Goal: Task Accomplishment & Management: Manage account settings

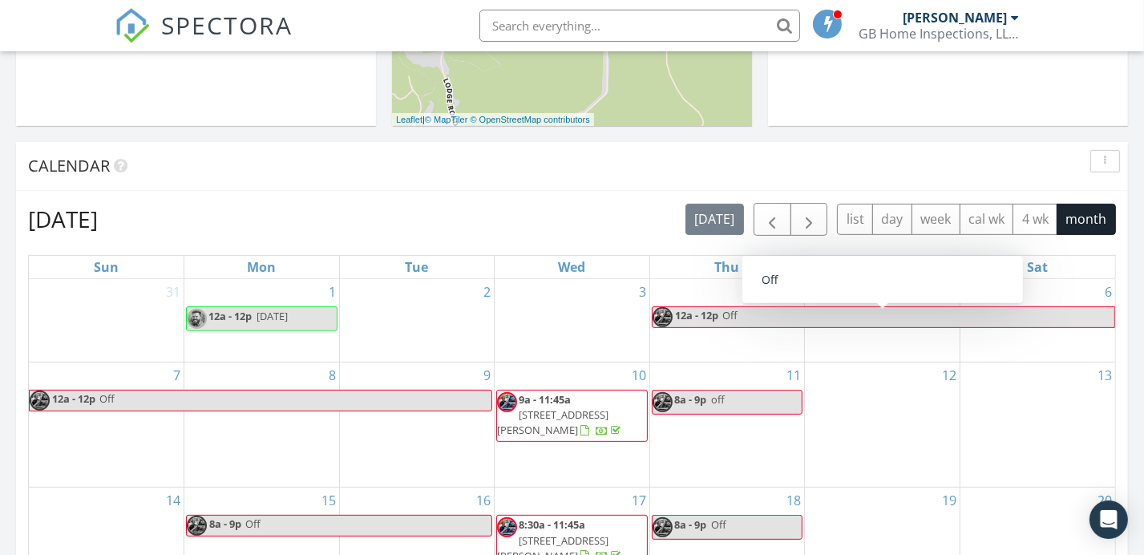
scroll to position [534, 0]
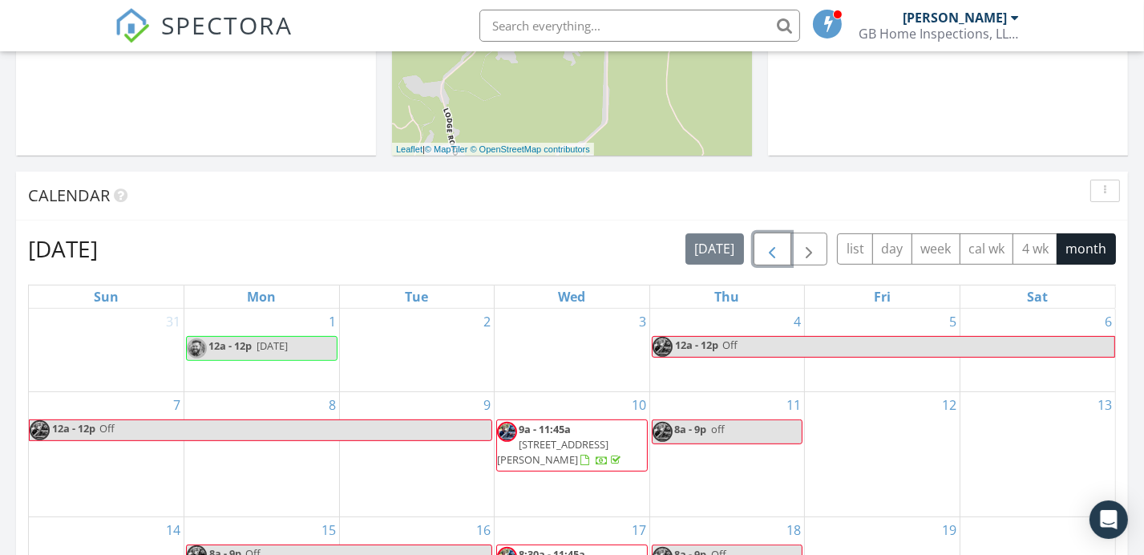
click at [778, 245] on span "button" at bounding box center [771, 249] width 19 height 19
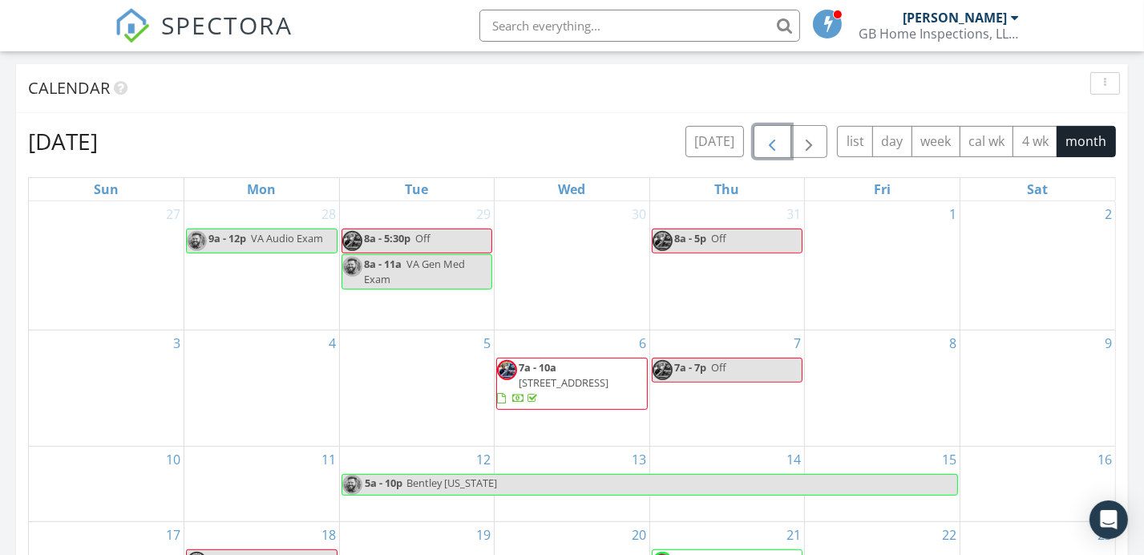
scroll to position [748, 0]
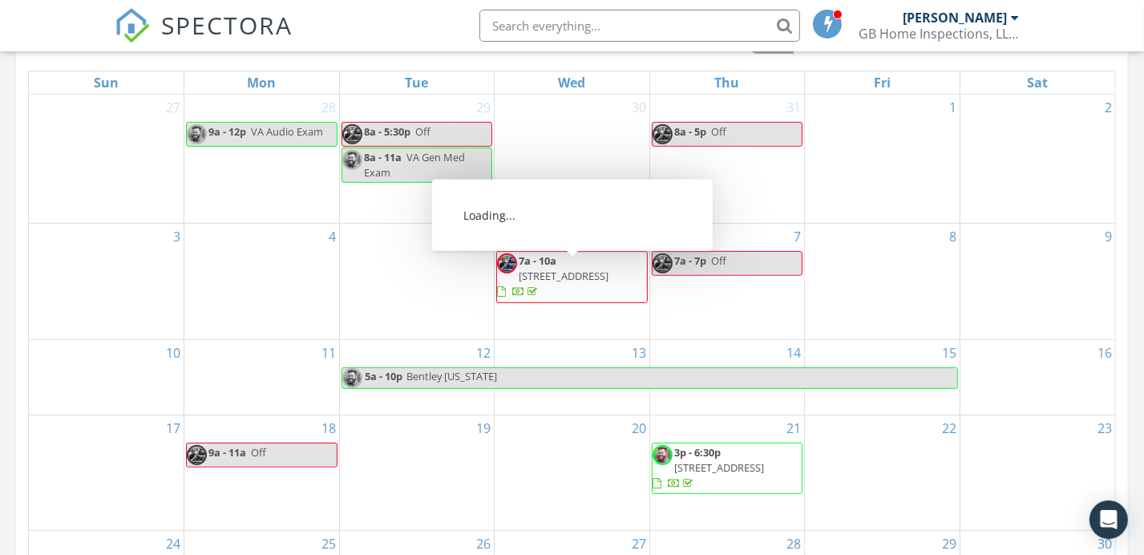
click at [506, 287] on div at bounding box center [501, 292] width 9 height 10
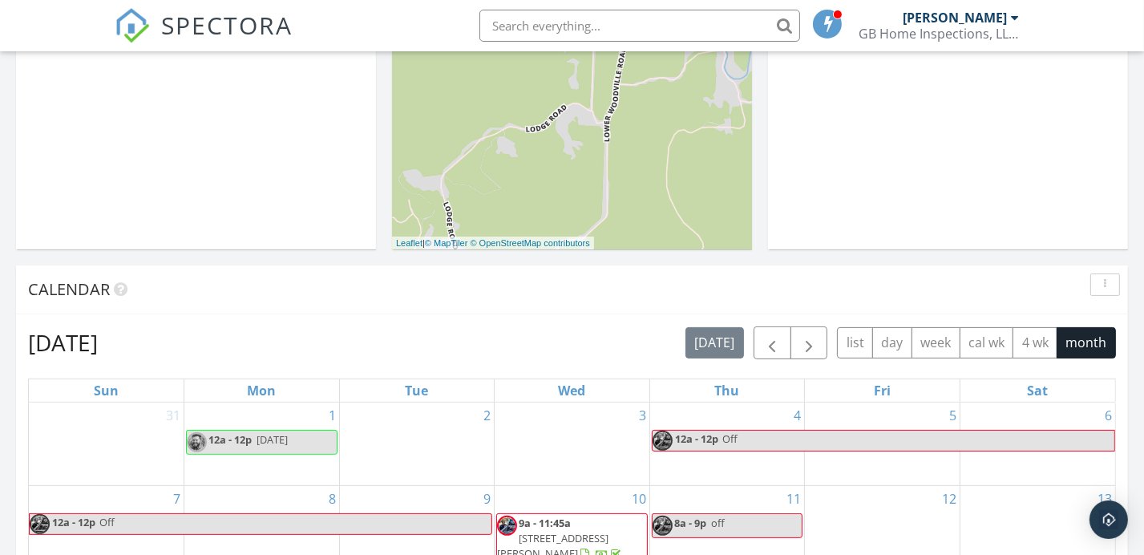
scroll to position [427, 0]
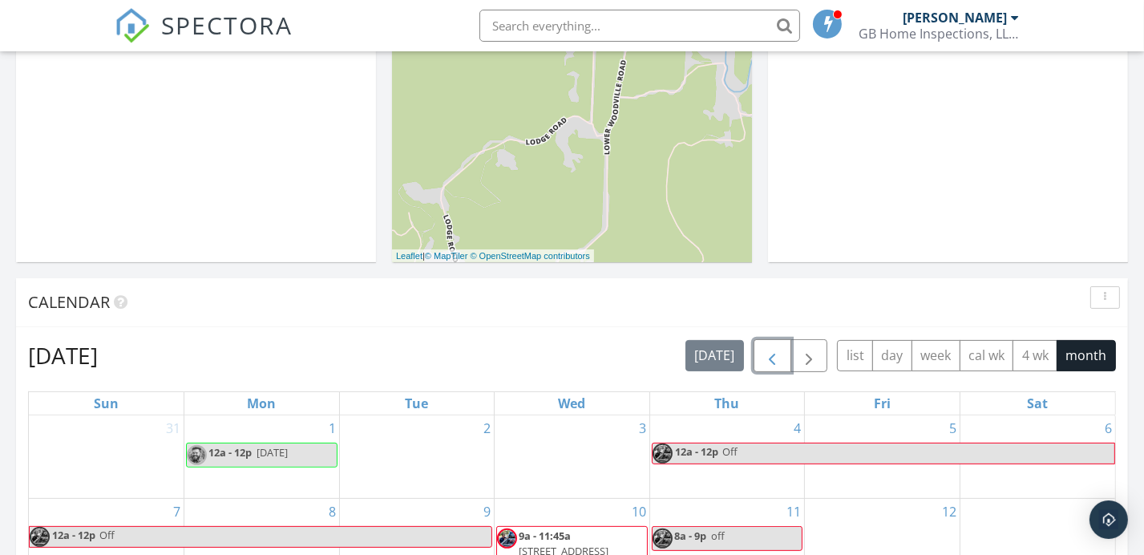
click at [774, 348] on span "button" at bounding box center [771, 355] width 19 height 19
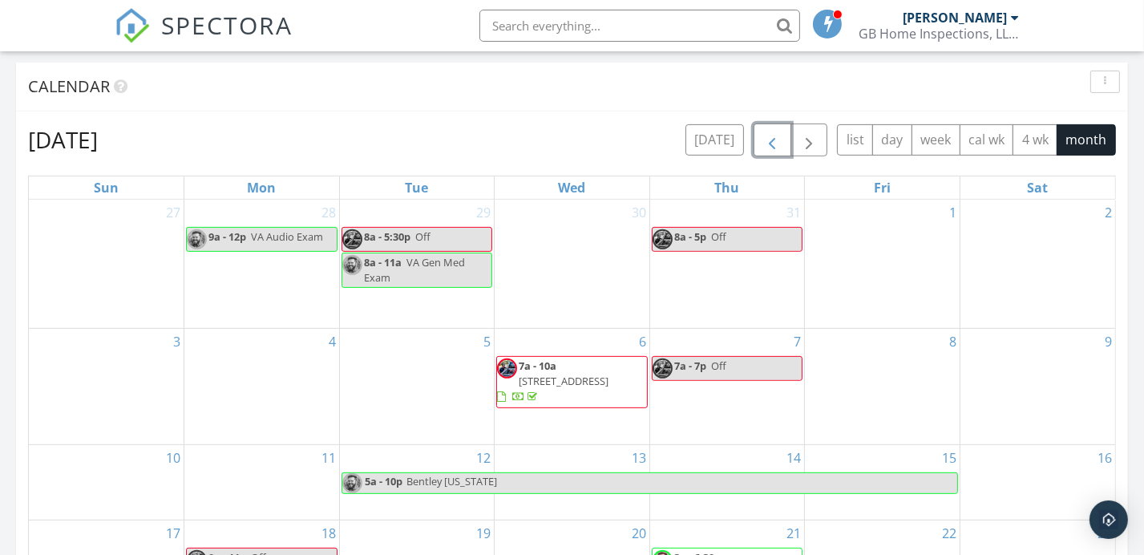
scroll to position [641, 0]
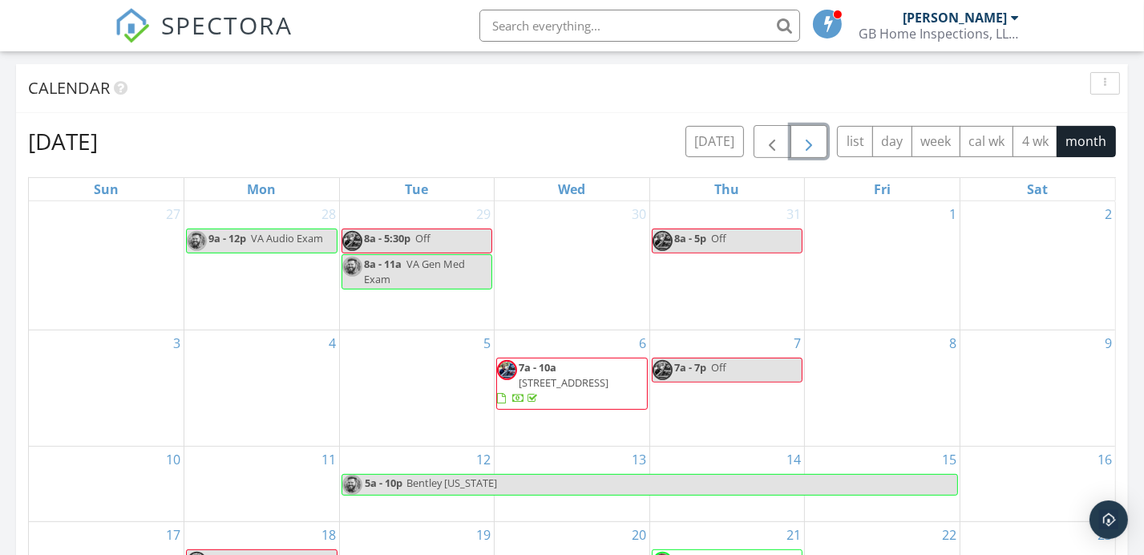
click at [818, 138] on span "button" at bounding box center [808, 141] width 19 height 19
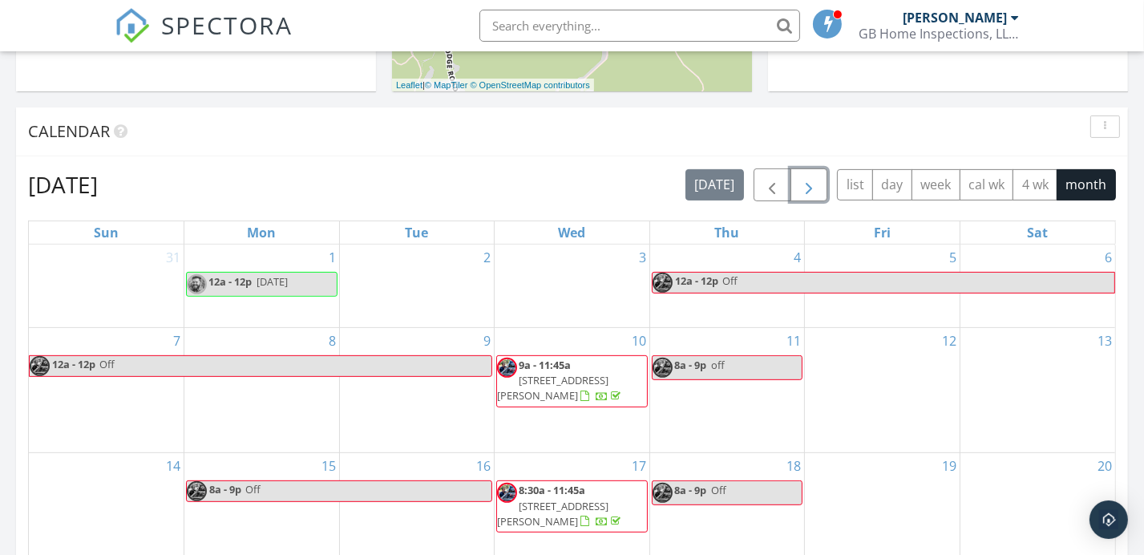
scroll to position [535, 0]
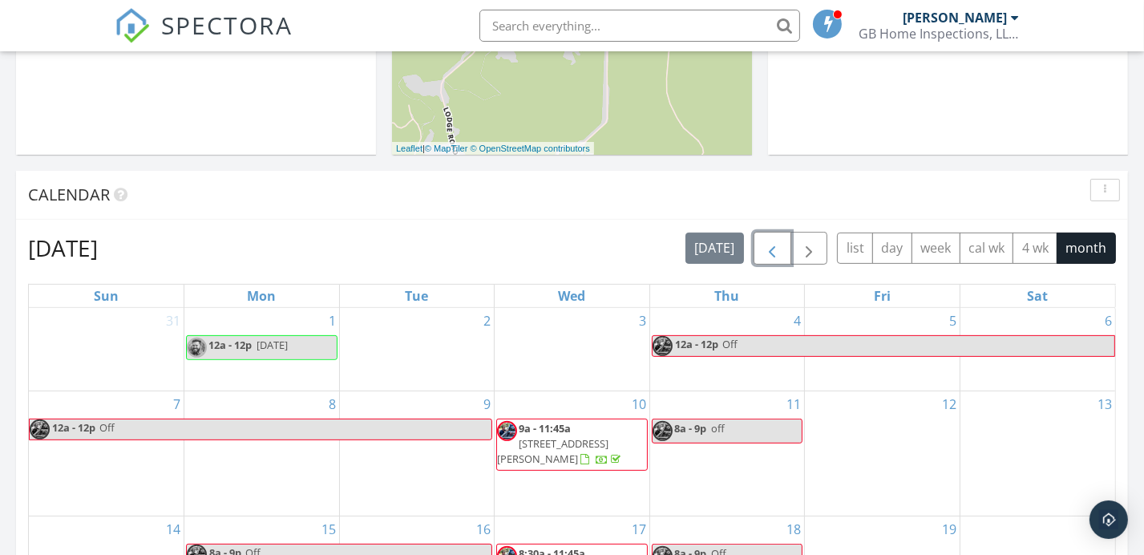
click at [770, 240] on span "button" at bounding box center [771, 248] width 19 height 19
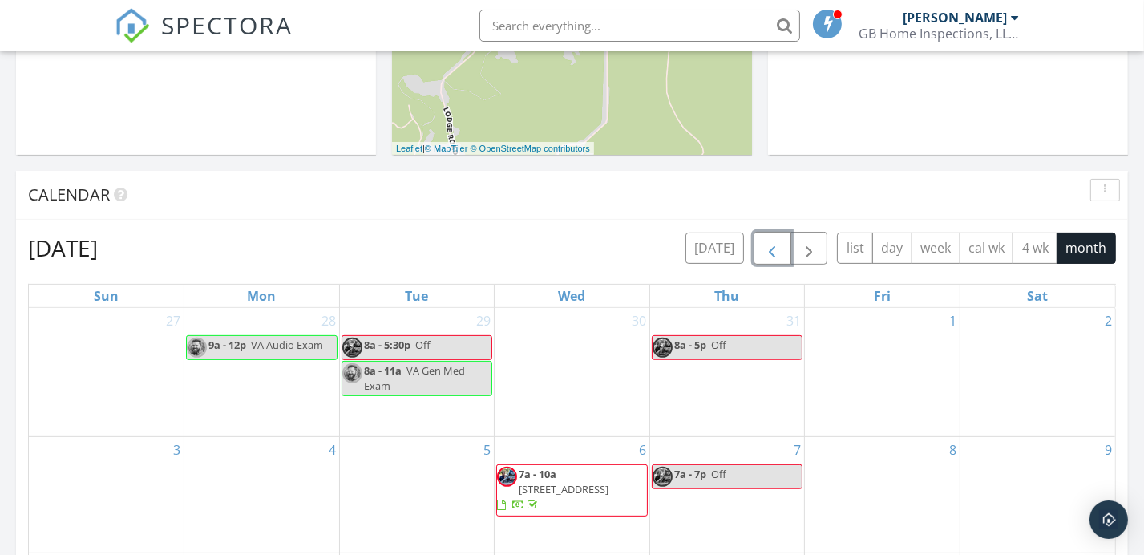
click at [769, 242] on span "button" at bounding box center [771, 248] width 19 height 19
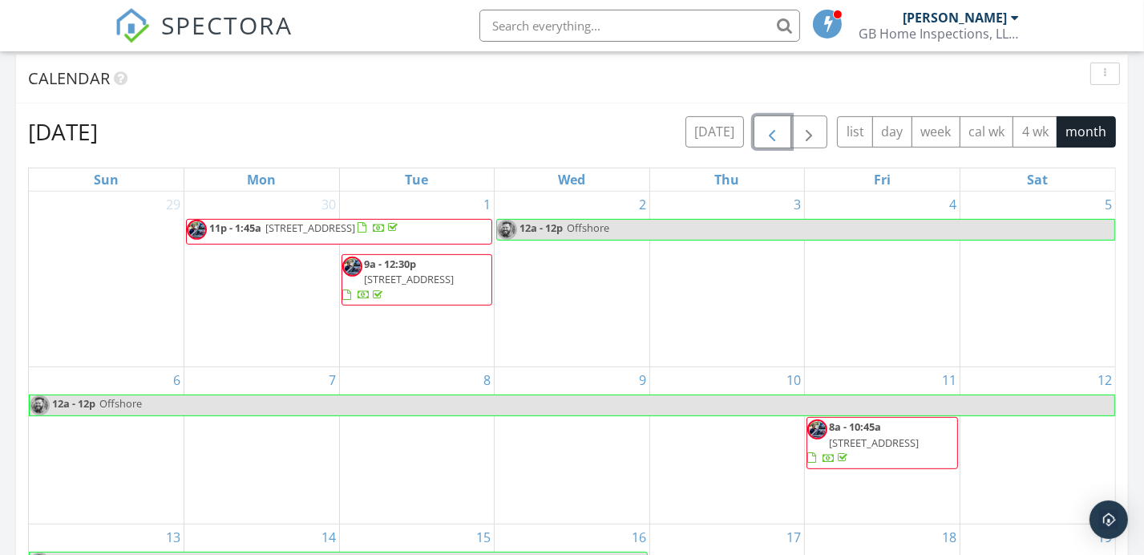
scroll to position [641, 0]
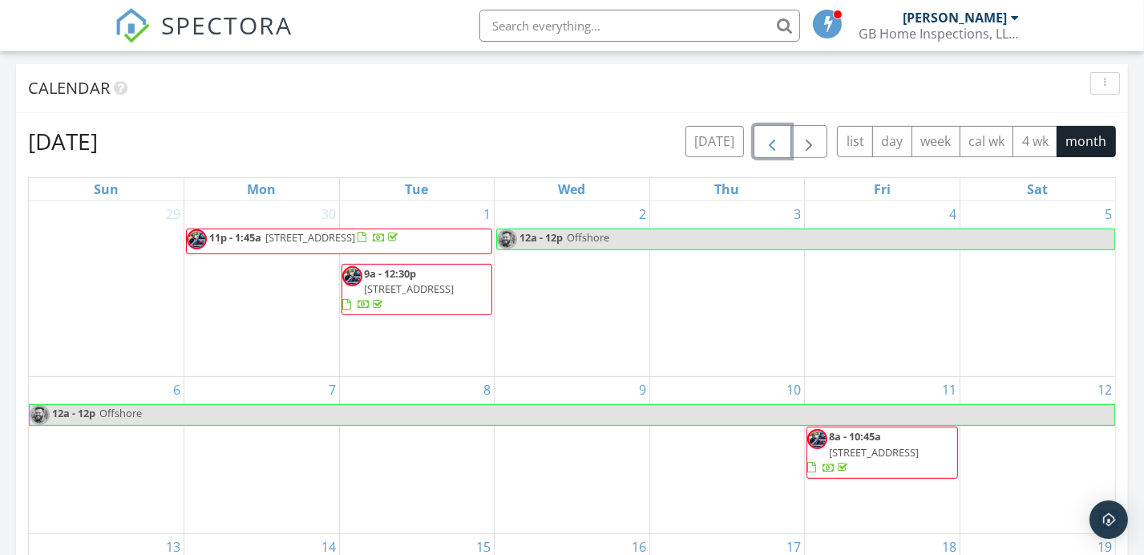
click at [767, 143] on span "button" at bounding box center [771, 141] width 19 height 19
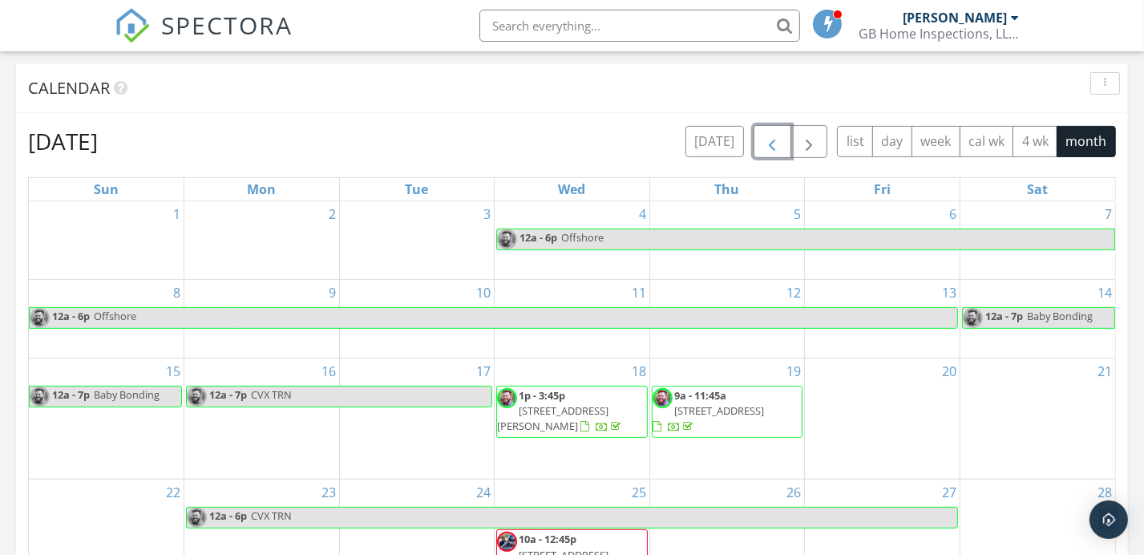
scroll to position [535, 0]
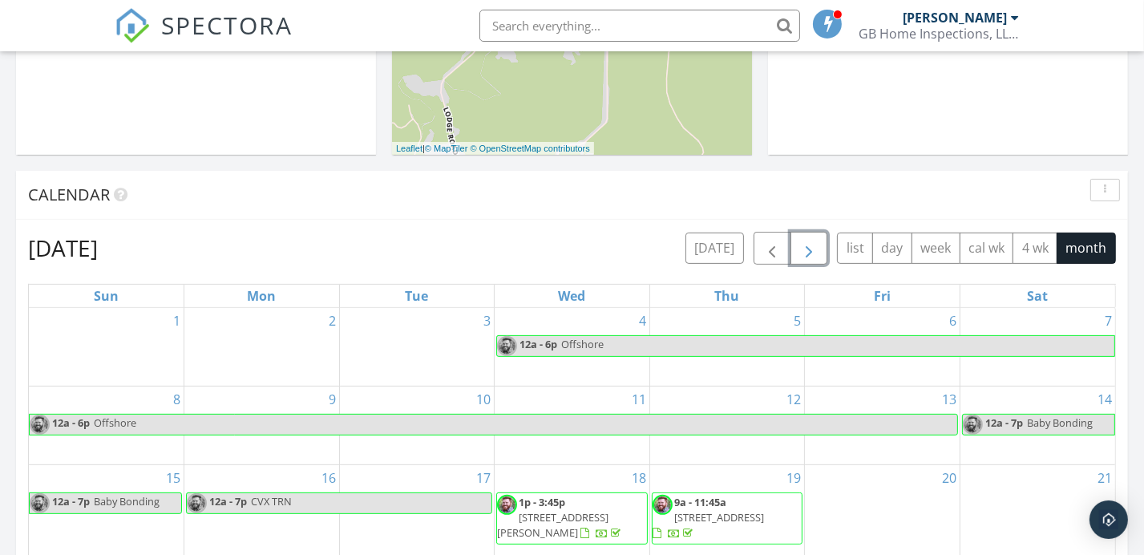
click at [806, 251] on span "button" at bounding box center [808, 248] width 19 height 19
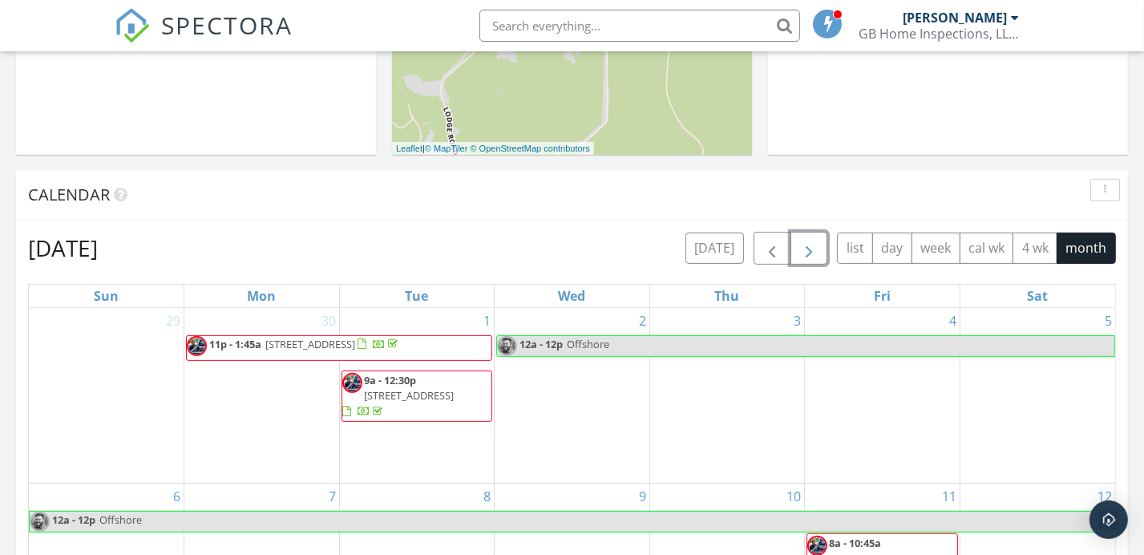
click at [806, 251] on span "button" at bounding box center [808, 248] width 19 height 19
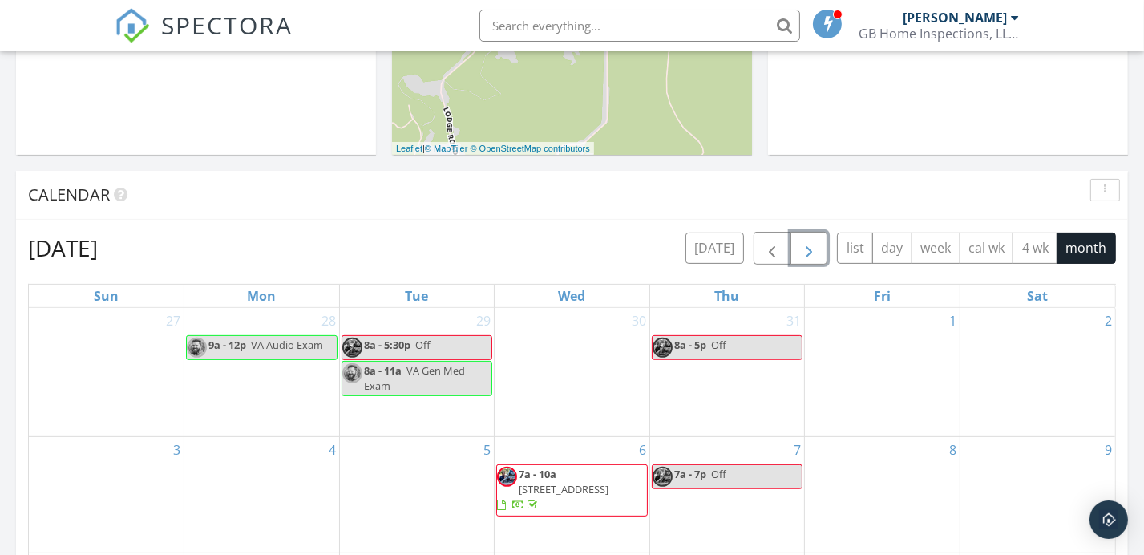
click at [806, 251] on span "button" at bounding box center [808, 248] width 19 height 19
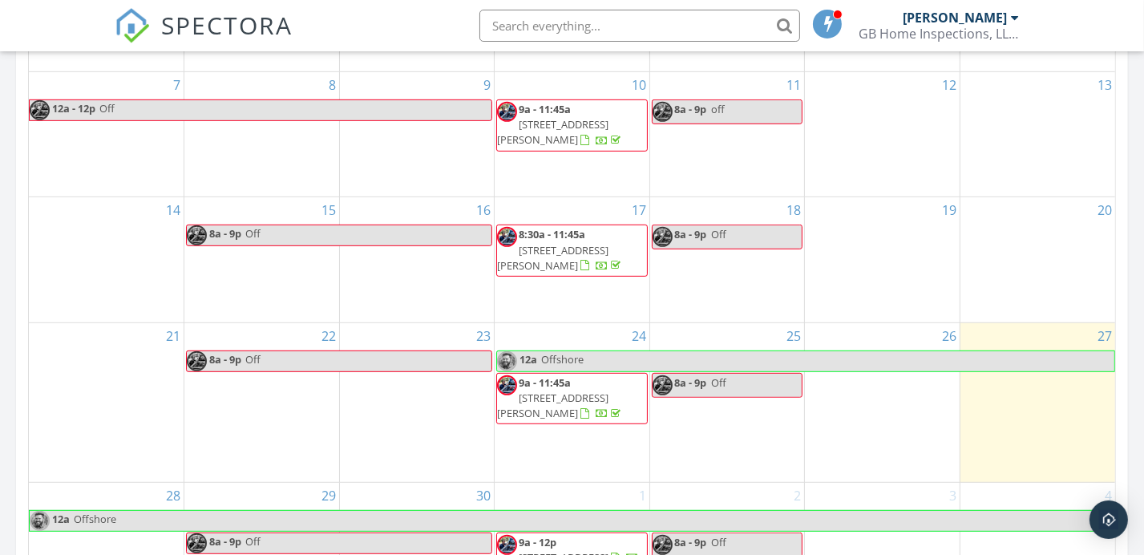
scroll to position [962, 0]
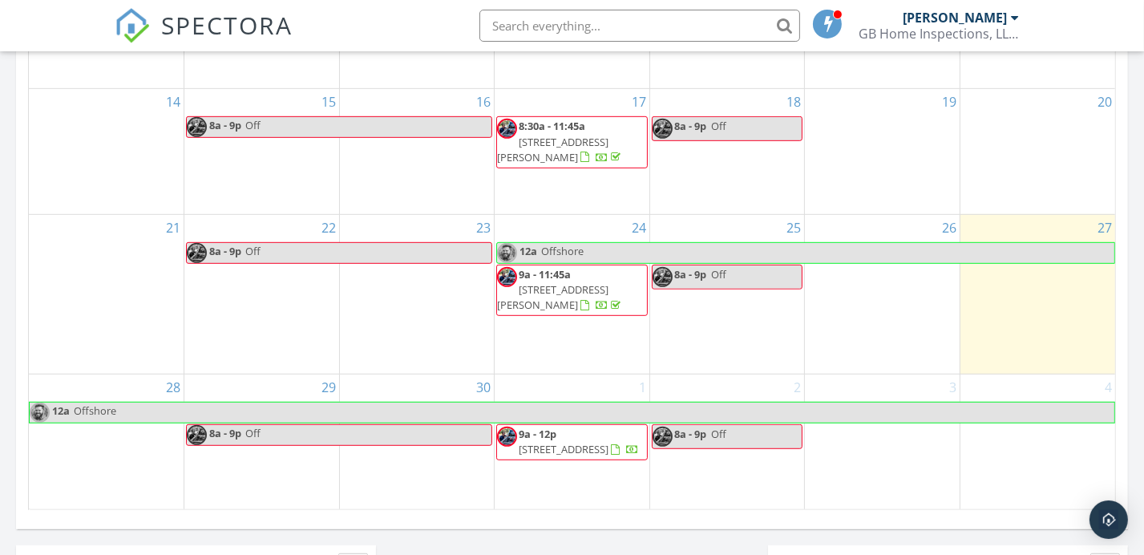
click at [598, 285] on span "[STREET_ADDRESS][PERSON_NAME]" at bounding box center [552, 297] width 111 height 30
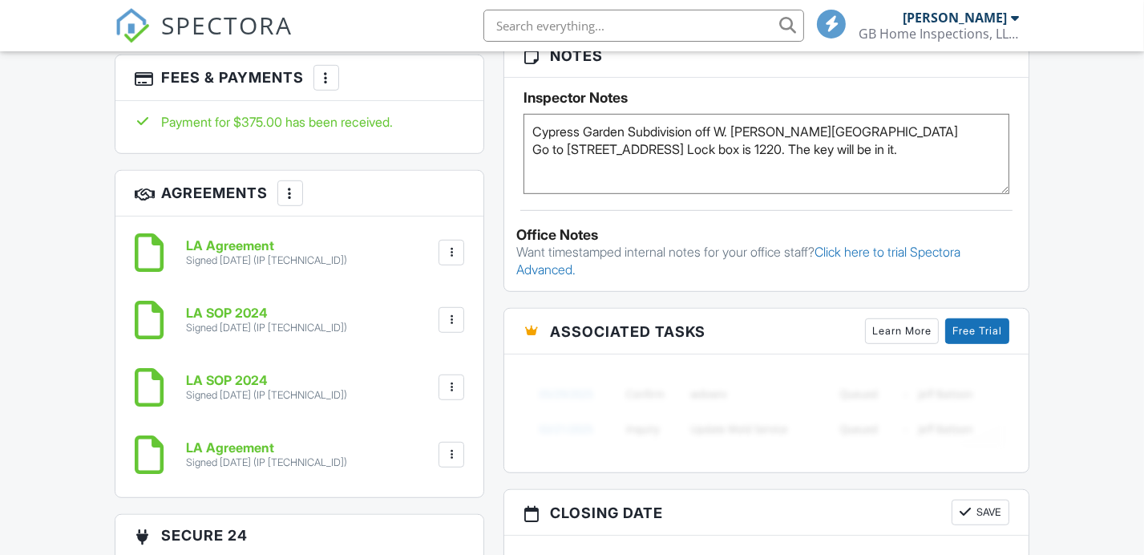
scroll to position [1051, 0]
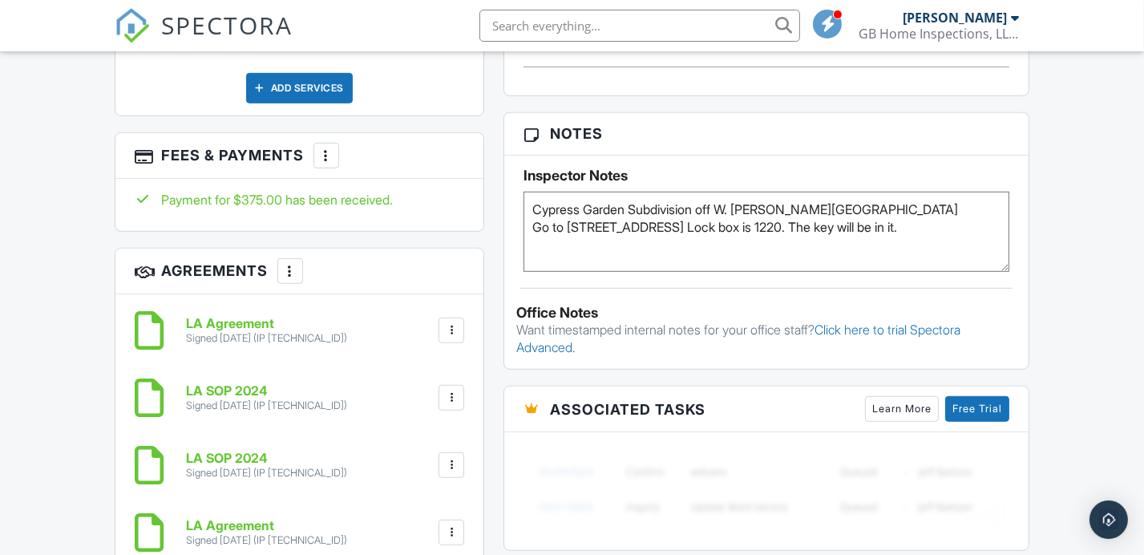
click at [139, 192] on div at bounding box center [143, 200] width 16 height 16
click at [273, 194] on div "Payment for $375.00 has been received." at bounding box center [300, 200] width 330 height 18
click at [334, 157] on div at bounding box center [326, 155] width 16 height 16
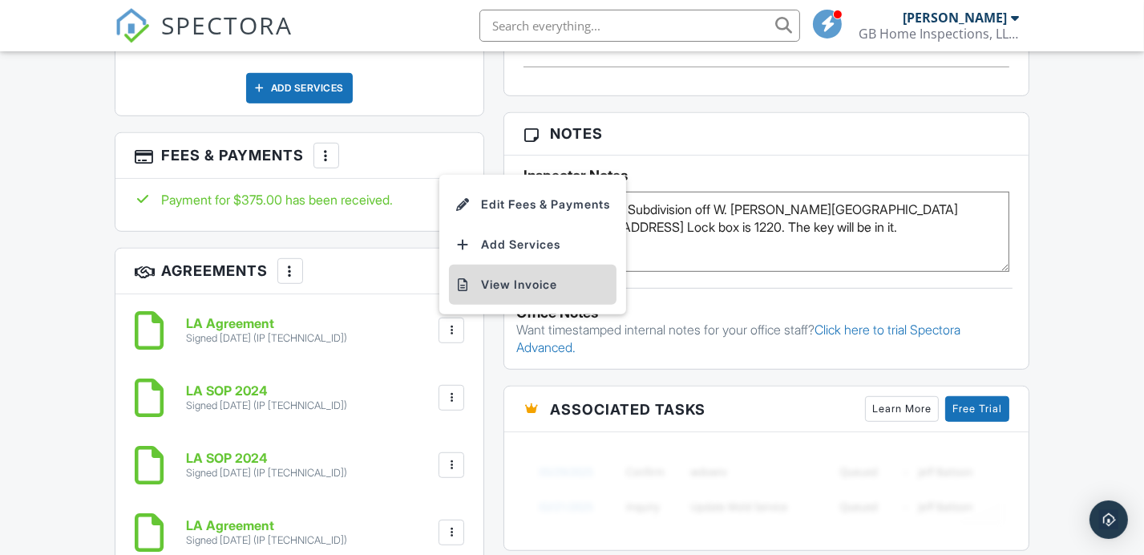
click at [500, 276] on li "View Invoice" at bounding box center [533, 284] width 168 height 40
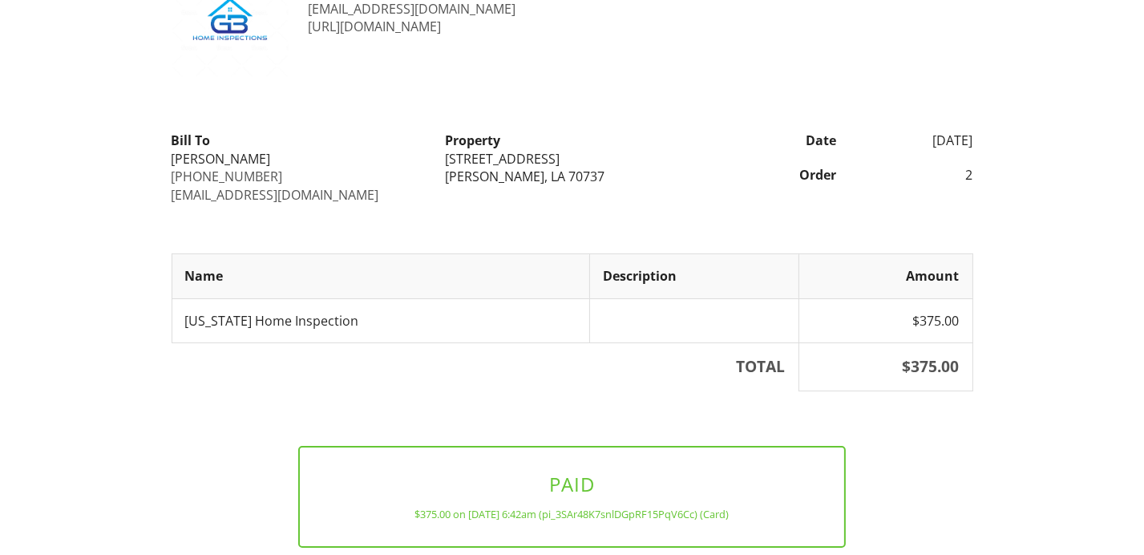
scroll to position [190, 0]
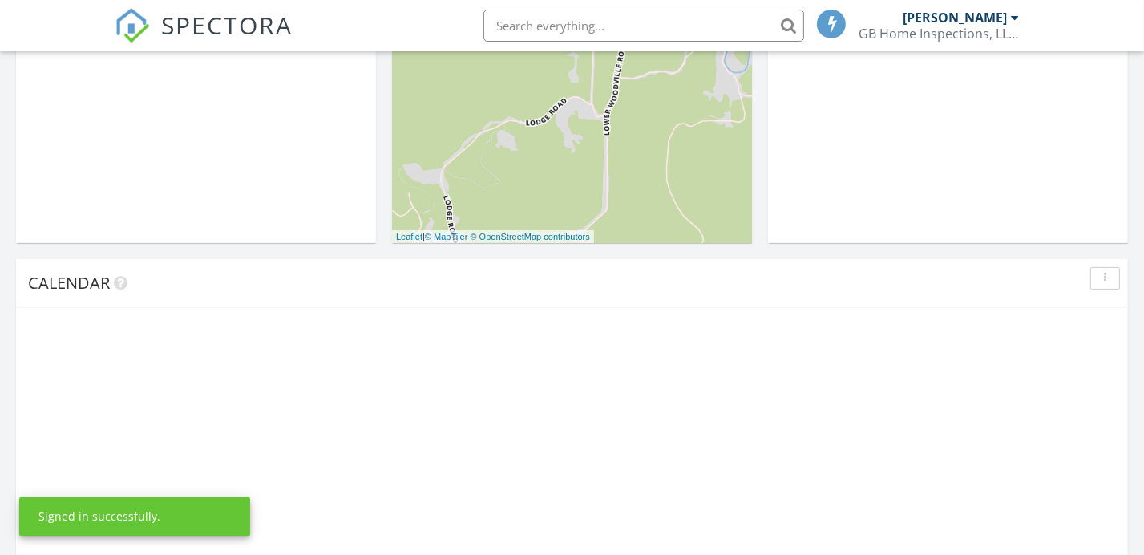
scroll to position [962, 0]
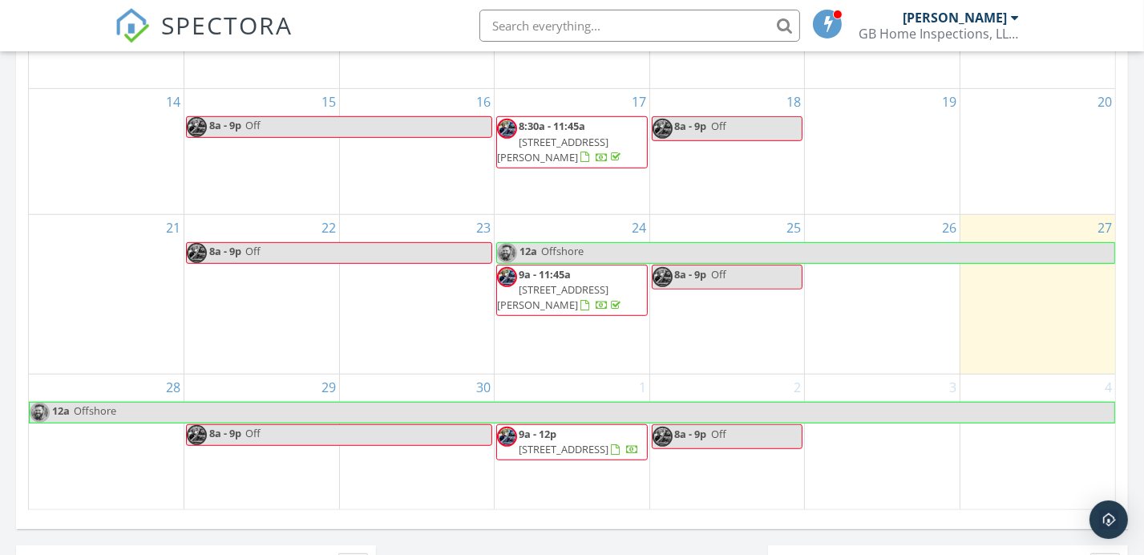
click at [597, 135] on span "[STREET_ADDRESS][PERSON_NAME]" at bounding box center [552, 150] width 111 height 30
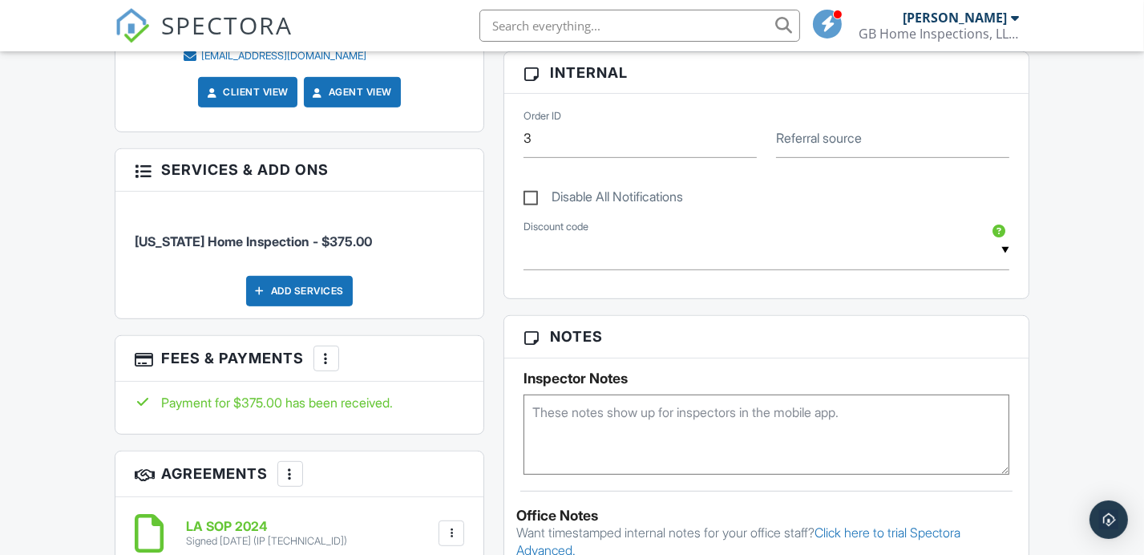
scroll to position [854, 0]
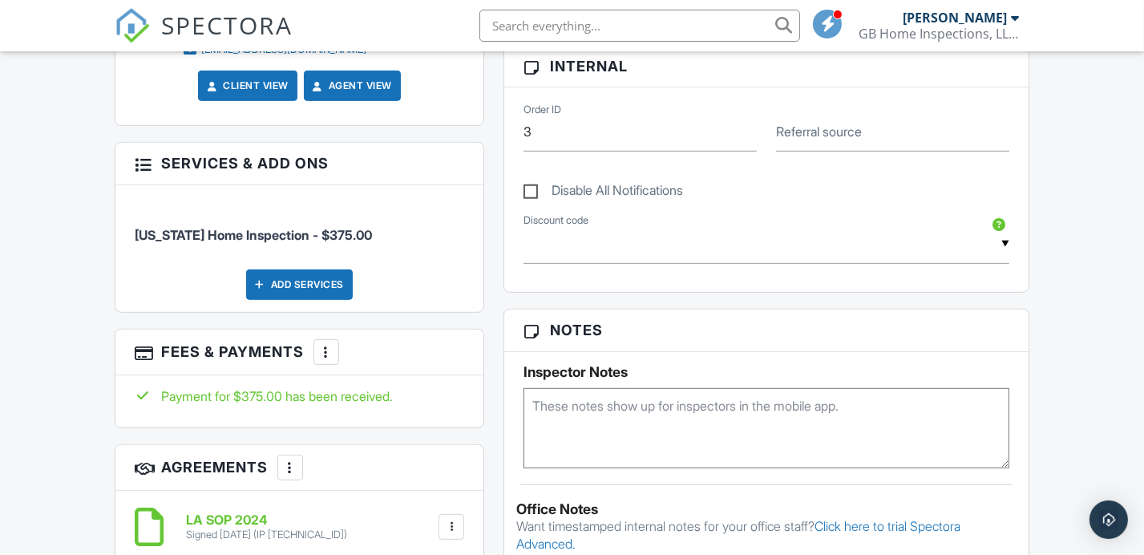
click at [334, 351] on div at bounding box center [326, 352] width 16 height 16
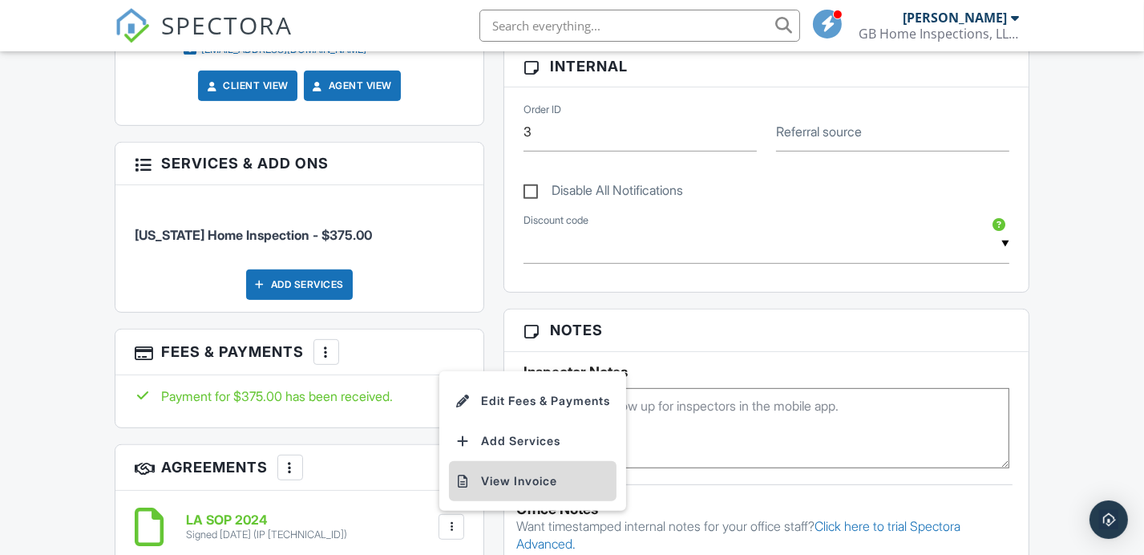
click at [484, 477] on li "View Invoice" at bounding box center [533, 481] width 168 height 40
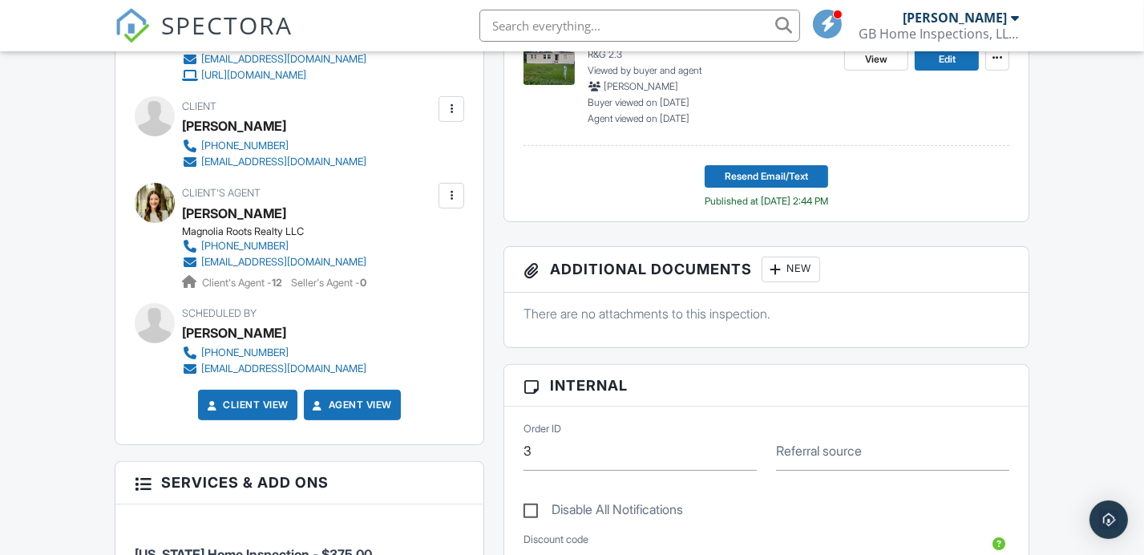
scroll to position [321, 0]
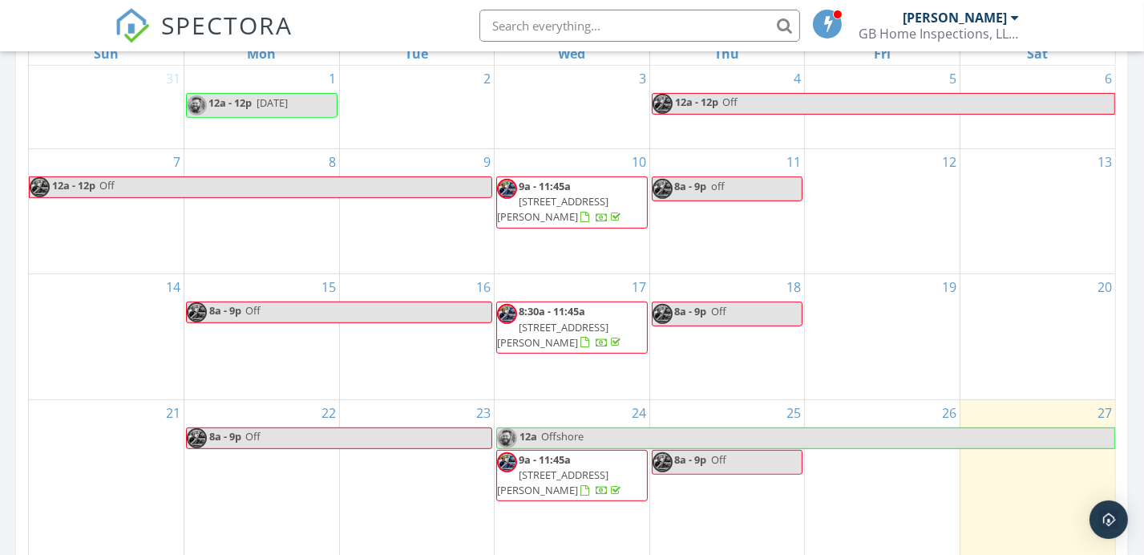
scroll to position [748, 0]
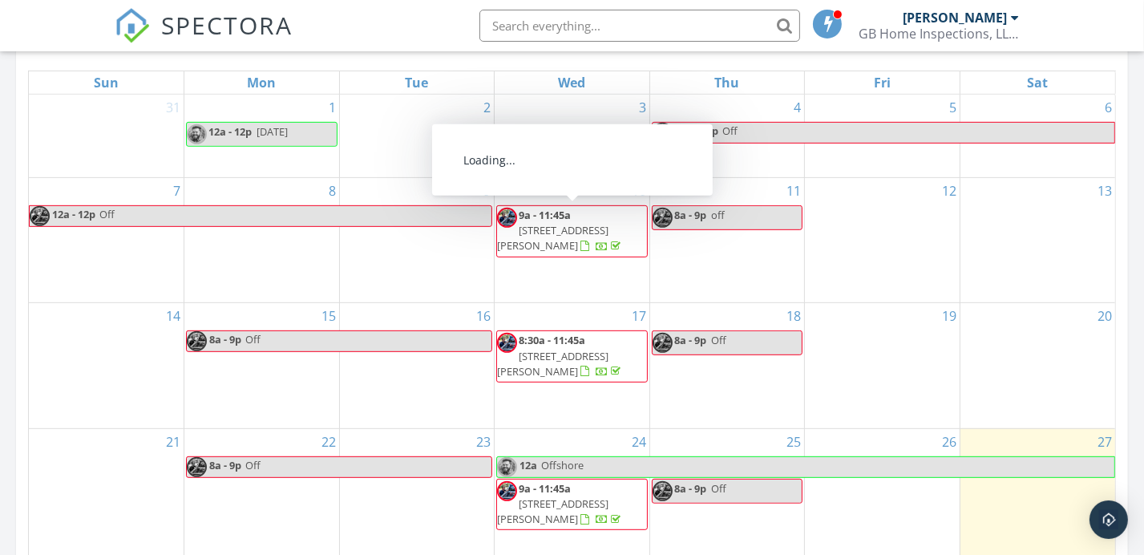
drag, startPoint x: 562, startPoint y: 228, endPoint x: 575, endPoint y: 234, distance: 14.7
click at [575, 234] on span "[STREET_ADDRESS][PERSON_NAME]" at bounding box center [552, 238] width 111 height 30
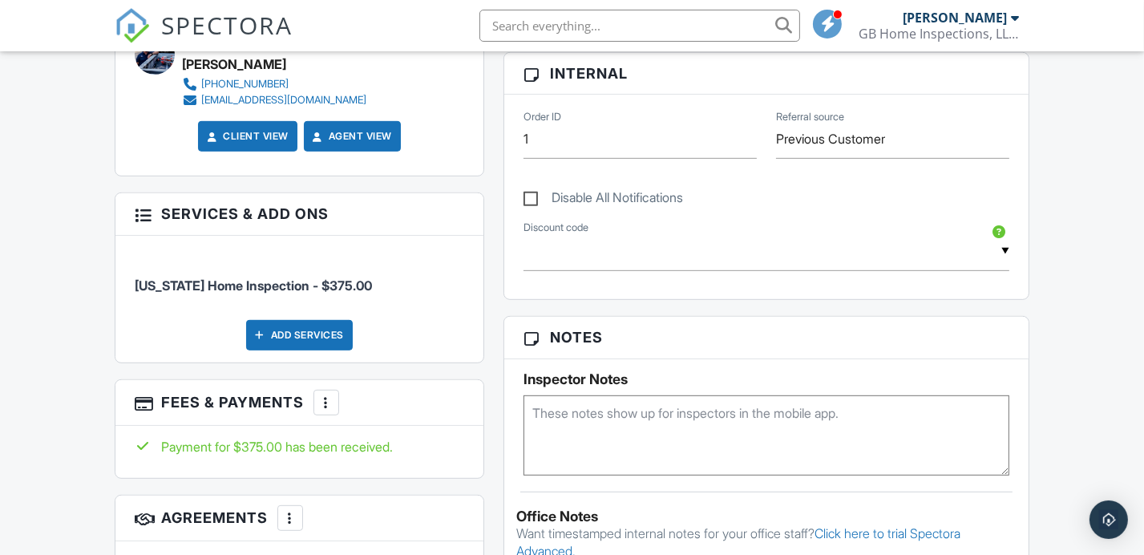
scroll to position [854, 0]
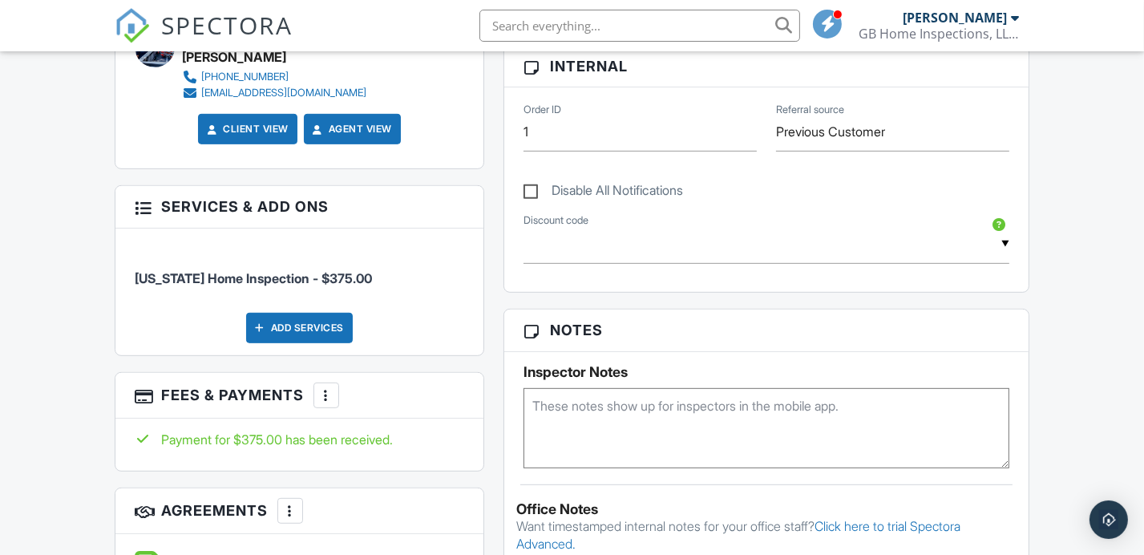
click at [334, 387] on div at bounding box center [326, 395] width 16 height 16
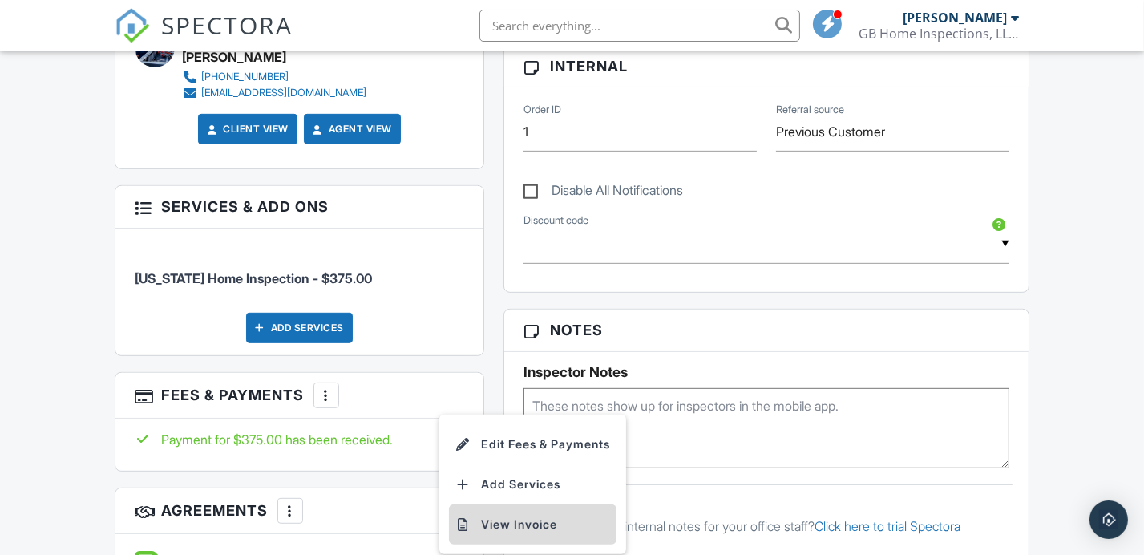
click at [512, 504] on li "View Invoice" at bounding box center [533, 524] width 168 height 40
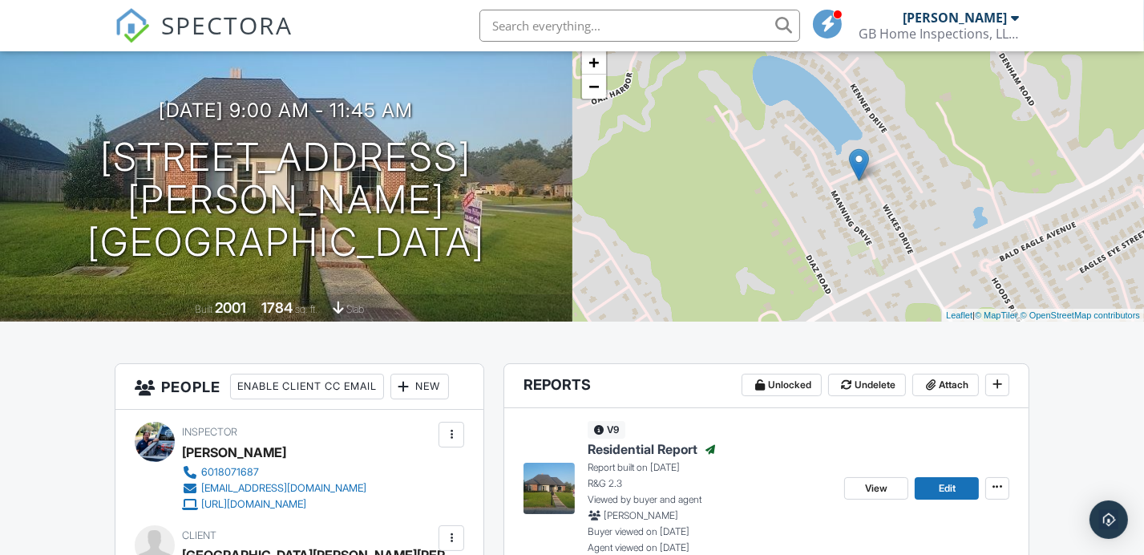
scroll to position [0, 0]
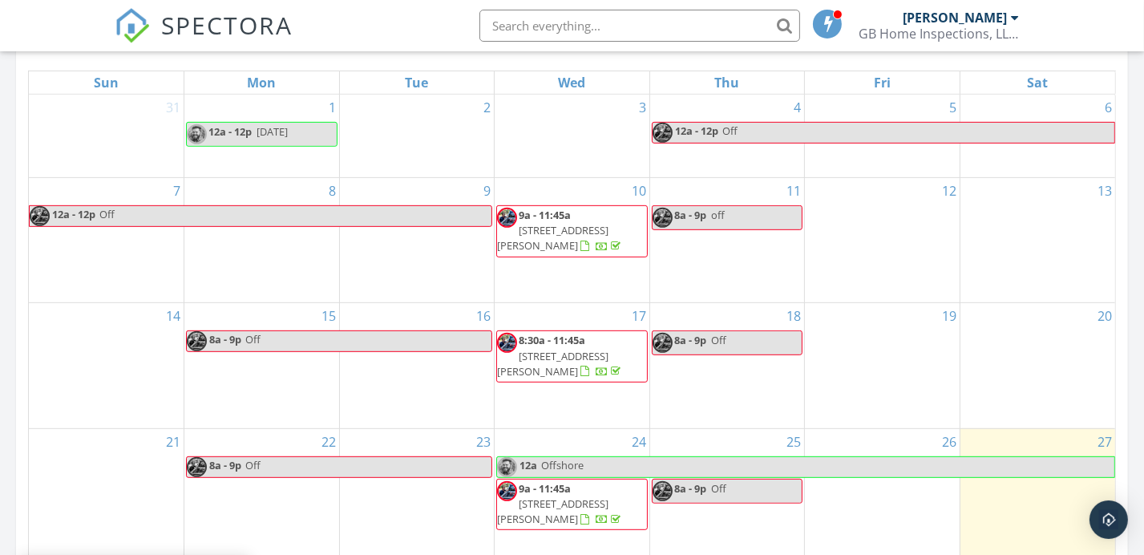
scroll to position [641, 0]
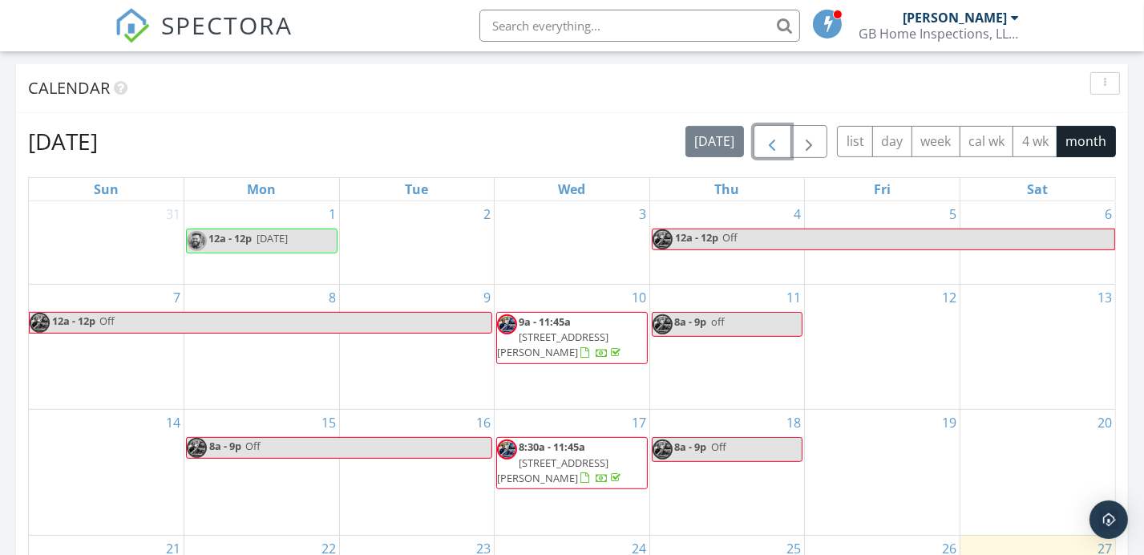
click at [771, 145] on span "button" at bounding box center [771, 141] width 19 height 19
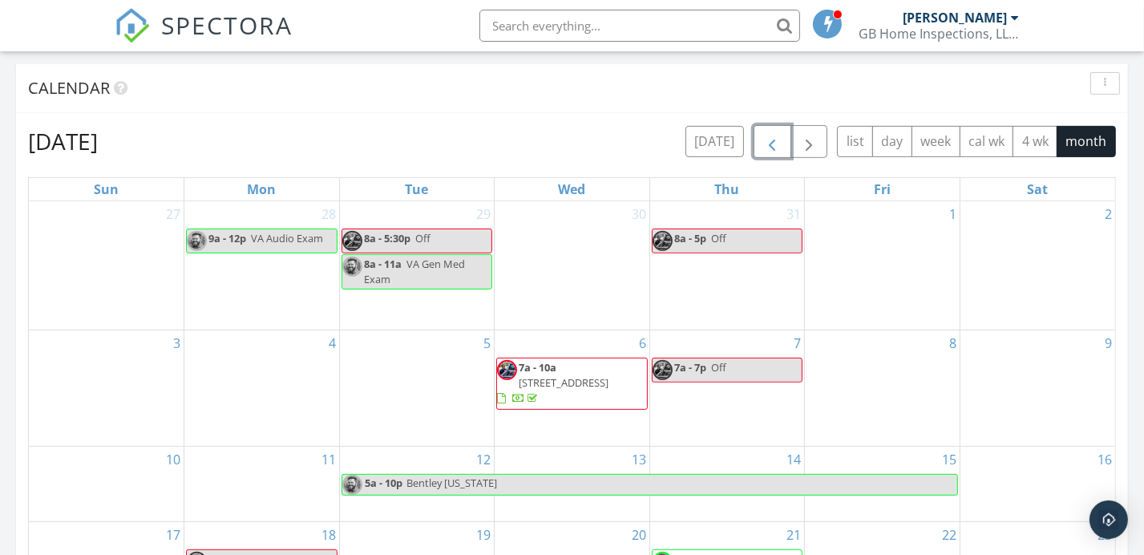
scroll to position [962, 0]
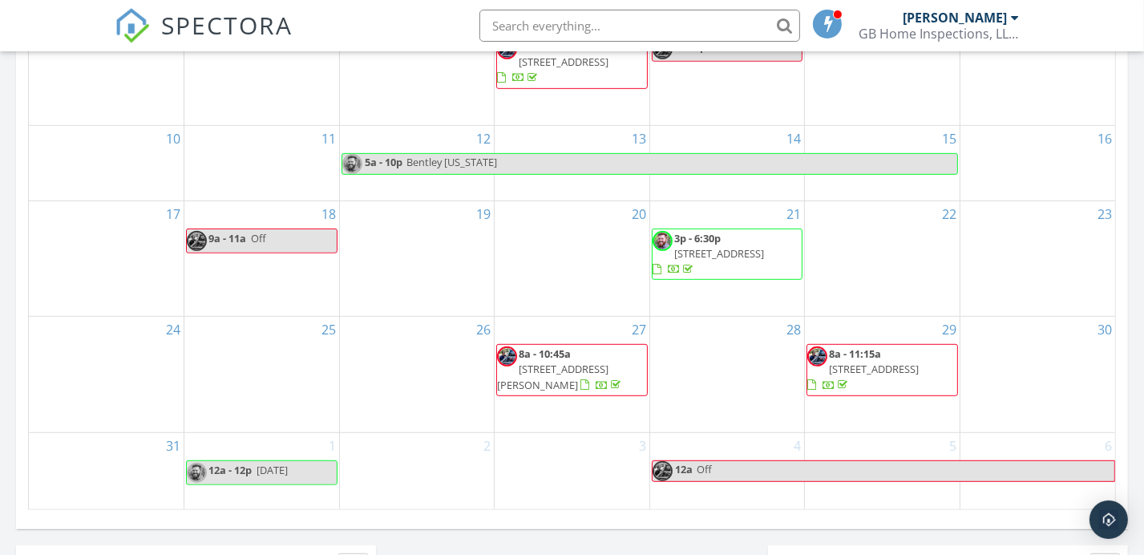
click at [854, 361] on span "36309 Timberridge Ave, Prairieville 70769" at bounding box center [874, 368] width 90 height 14
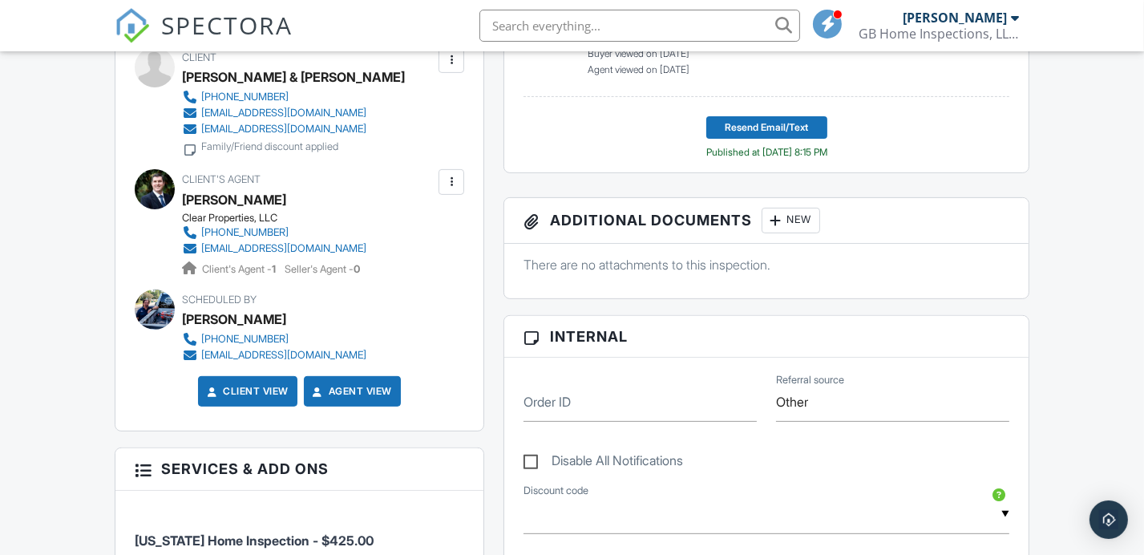
scroll to position [854, 0]
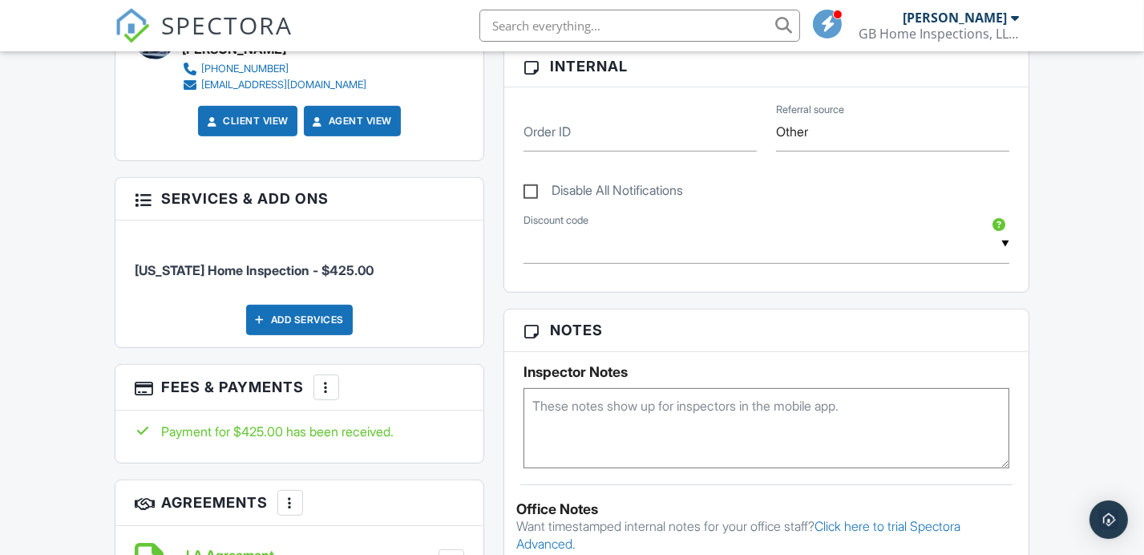
click at [334, 384] on div at bounding box center [326, 387] width 16 height 16
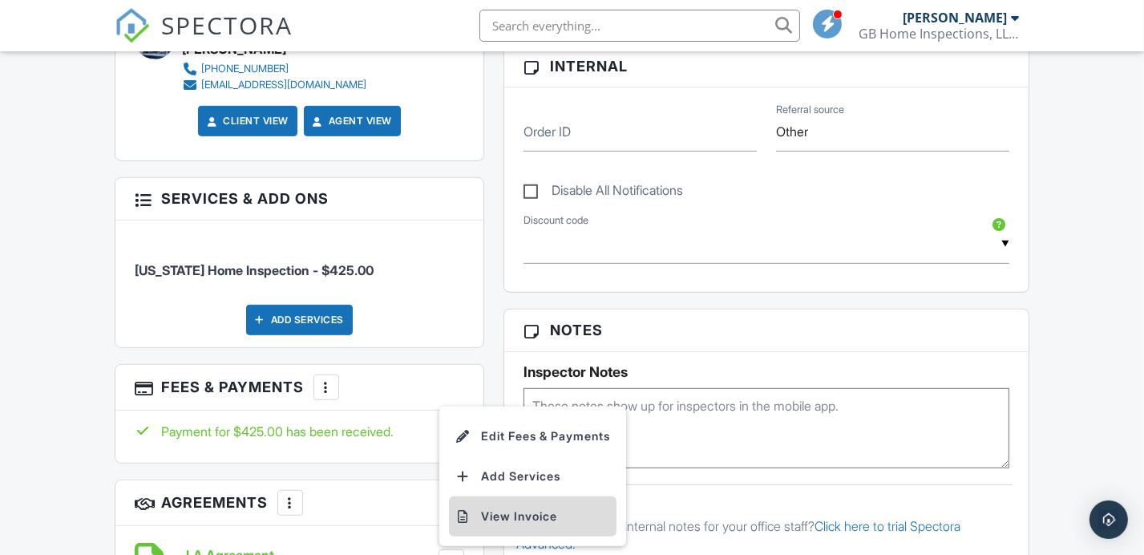
click at [524, 514] on li "View Invoice" at bounding box center [533, 516] width 168 height 40
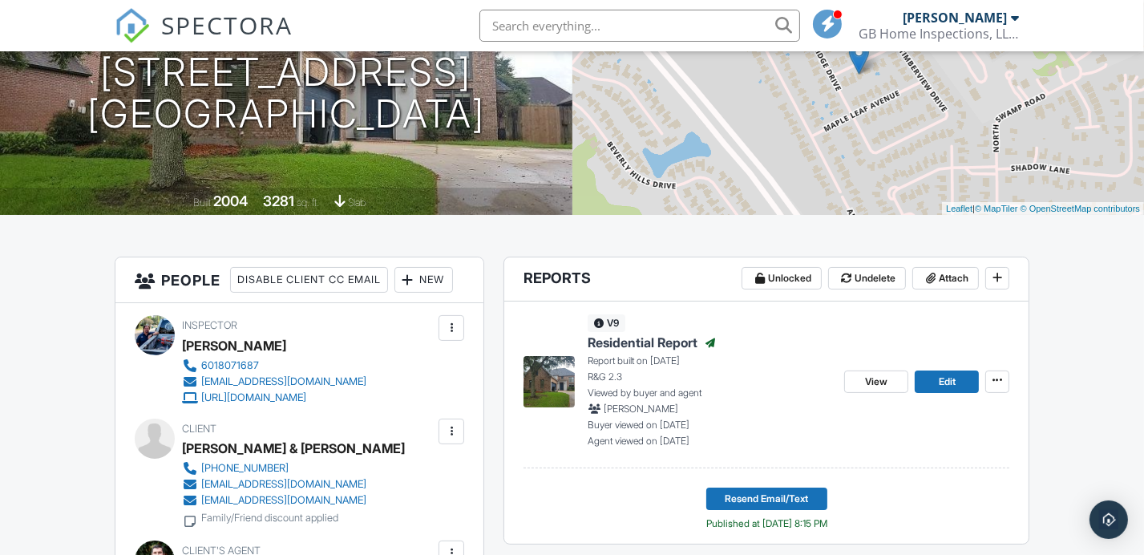
scroll to position [0, 0]
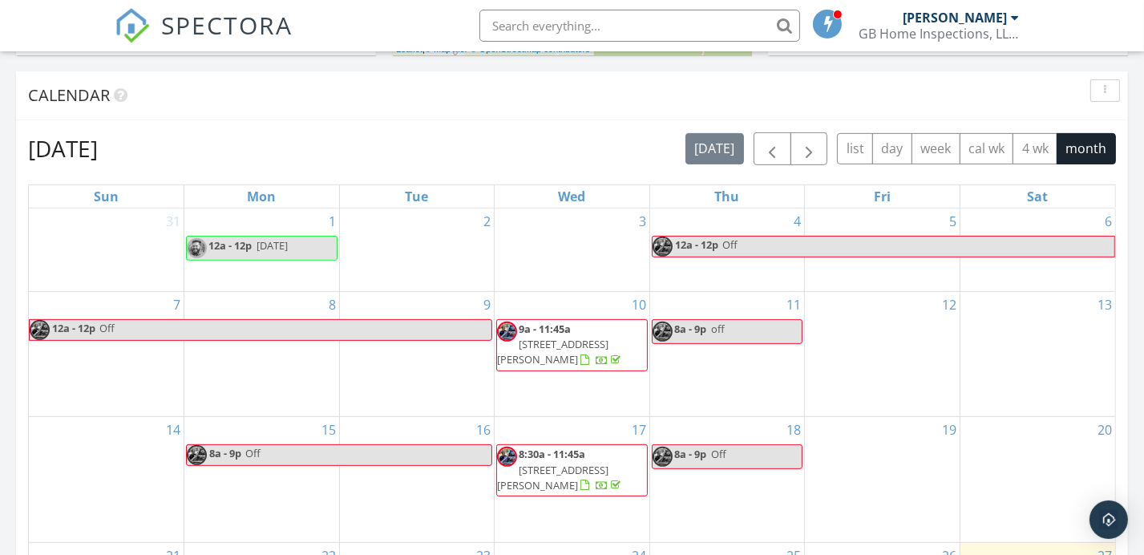
scroll to position [534, 0]
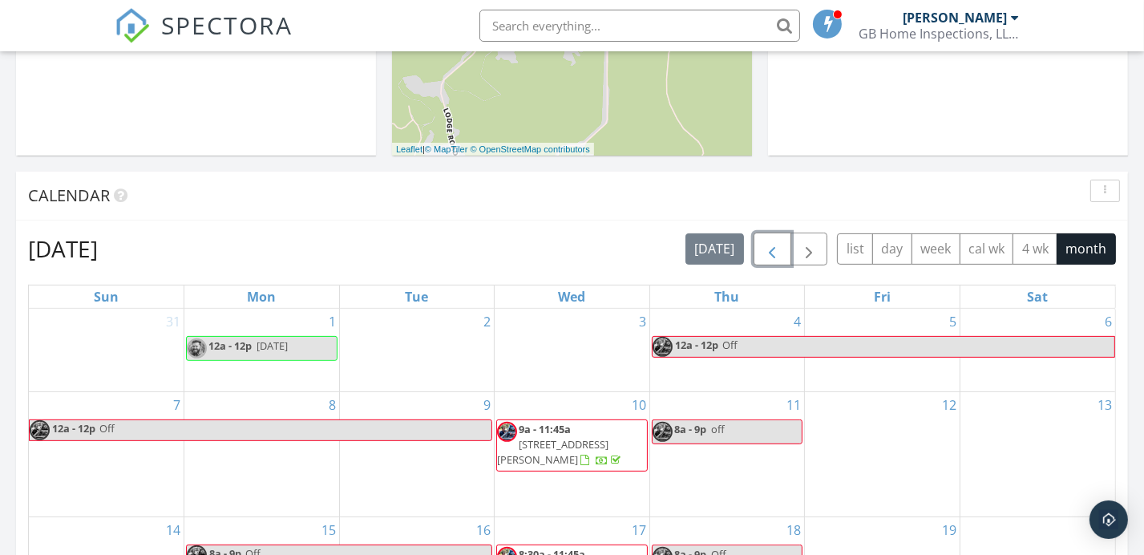
click at [778, 244] on span "button" at bounding box center [771, 249] width 19 height 19
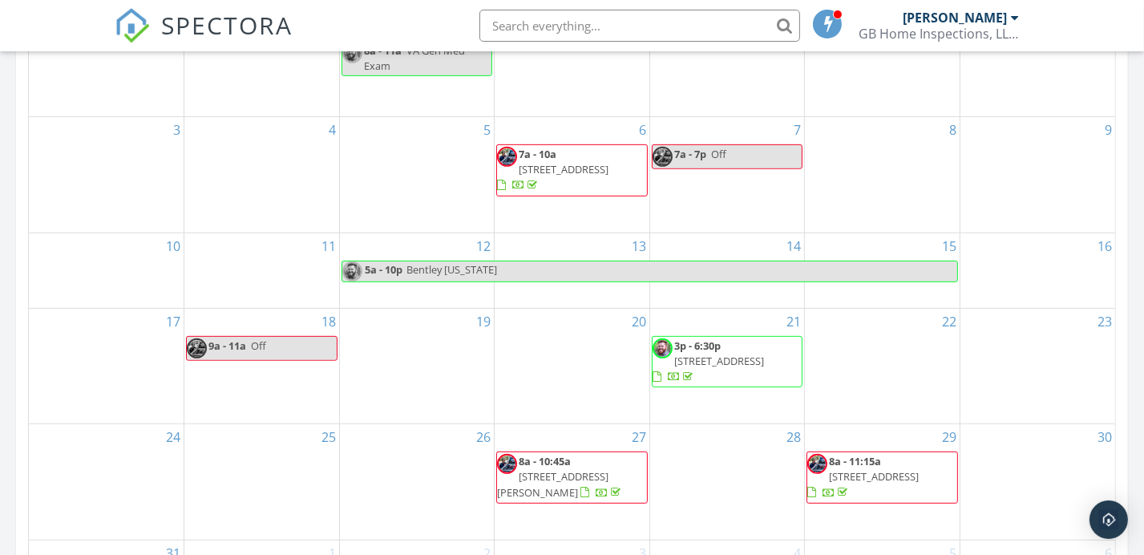
scroll to position [962, 0]
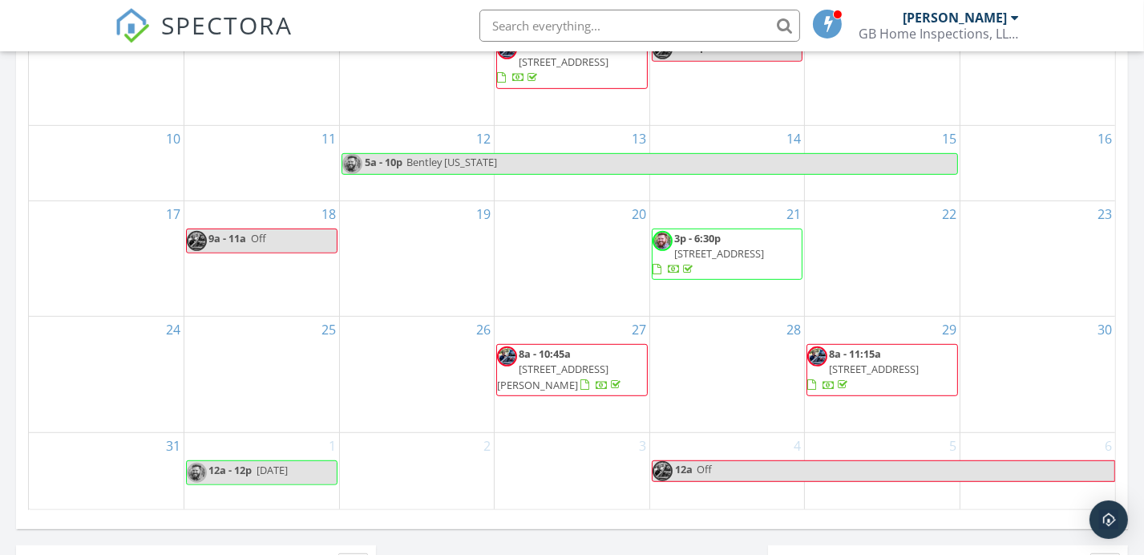
click at [571, 361] on span "[STREET_ADDRESS][PERSON_NAME]" at bounding box center [552, 376] width 111 height 30
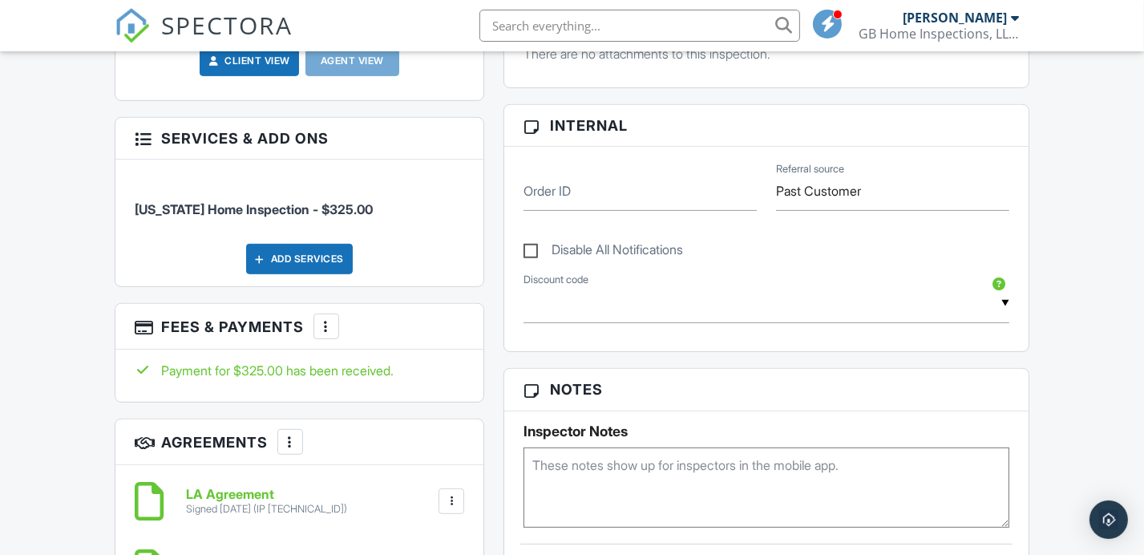
scroll to position [854, 0]
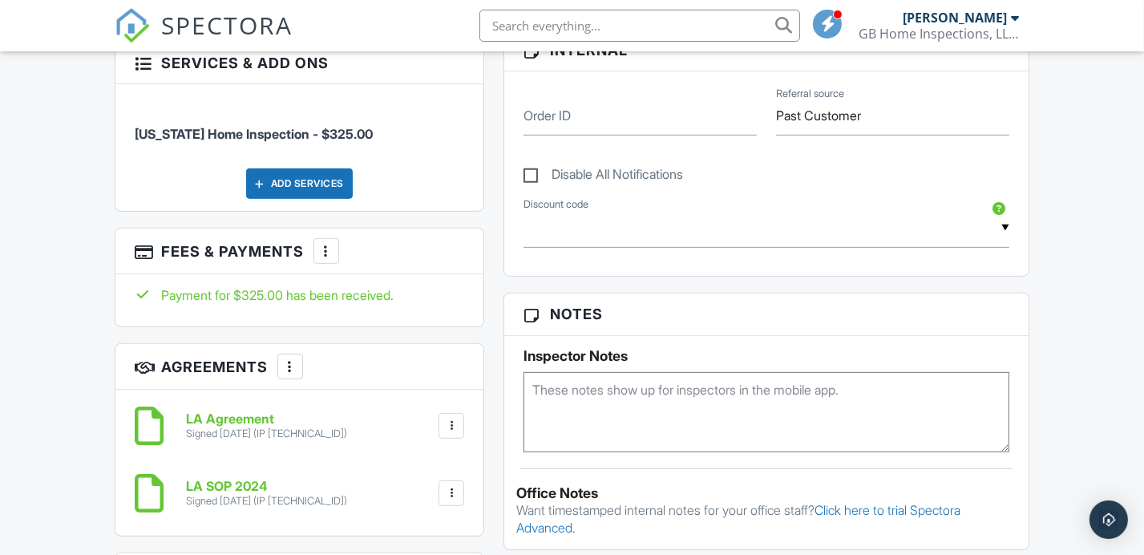
click at [334, 243] on div at bounding box center [326, 251] width 16 height 16
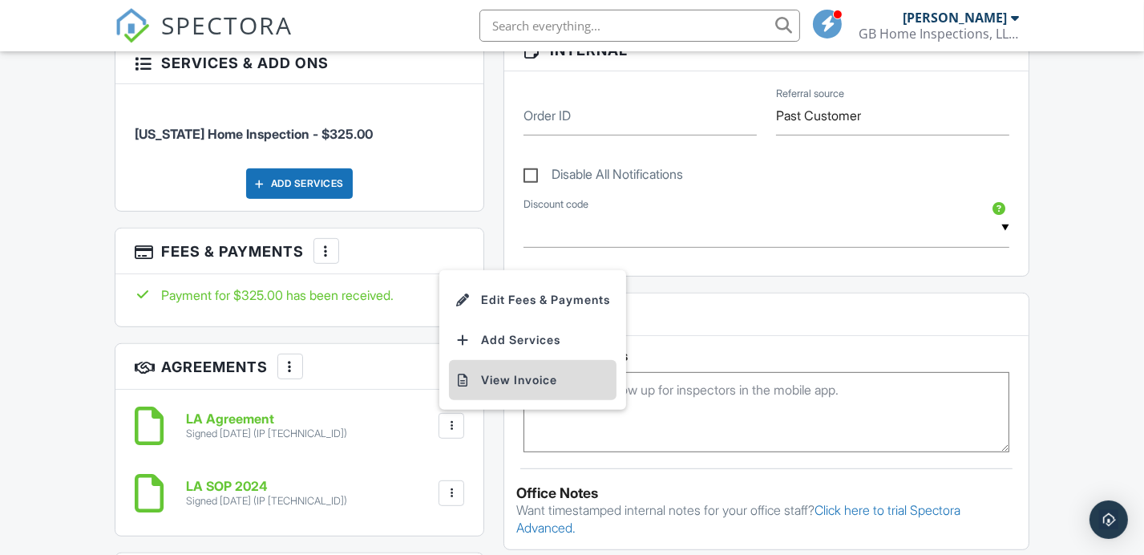
click at [499, 375] on li "View Invoice" at bounding box center [533, 380] width 168 height 40
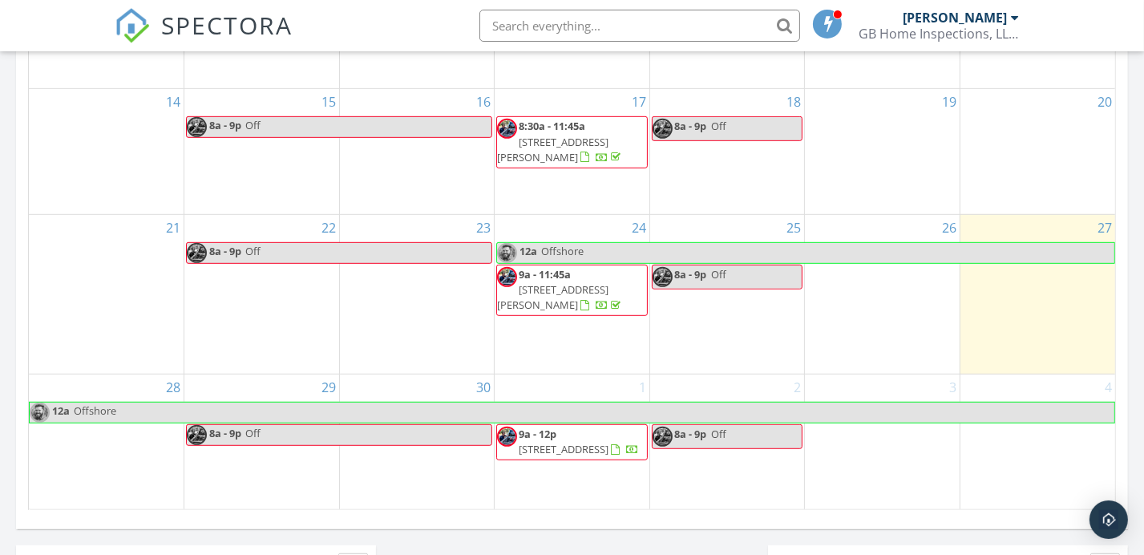
scroll to position [427, 0]
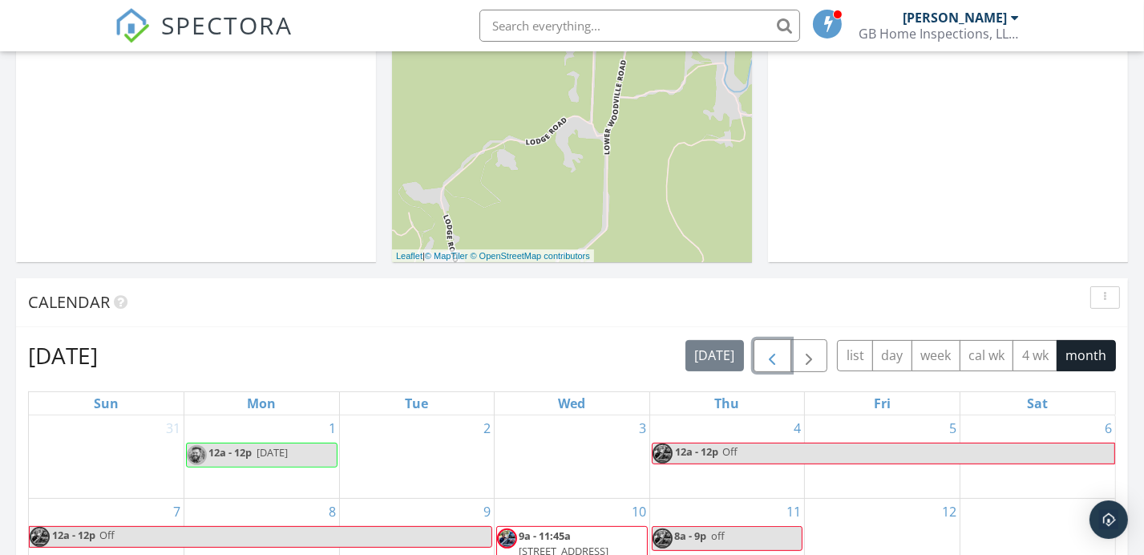
click at [759, 350] on button "button" at bounding box center [772, 355] width 38 height 33
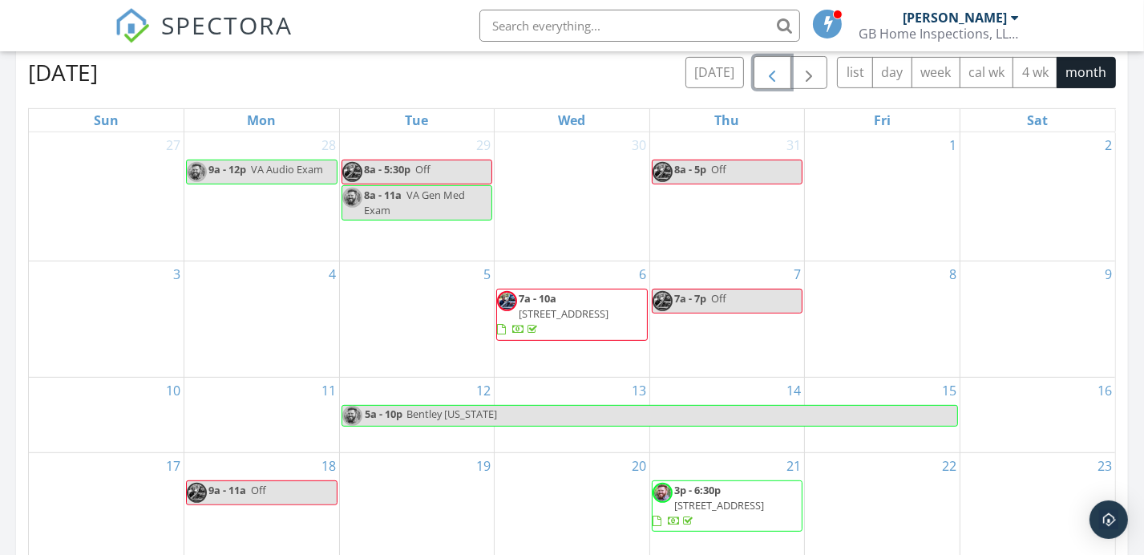
scroll to position [748, 0]
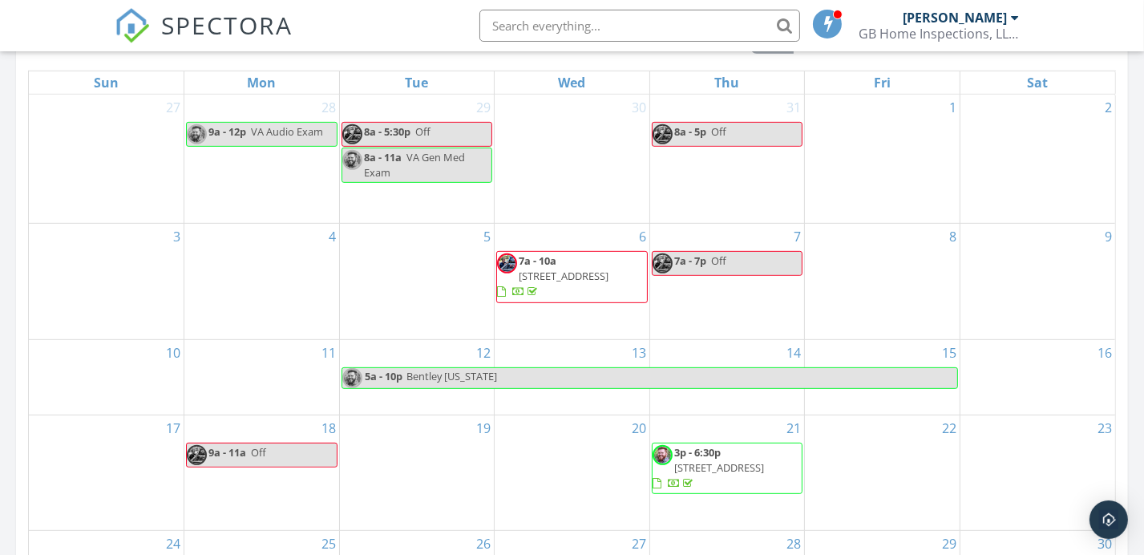
click at [539, 277] on span "[STREET_ADDRESS]" at bounding box center [564, 275] width 90 height 14
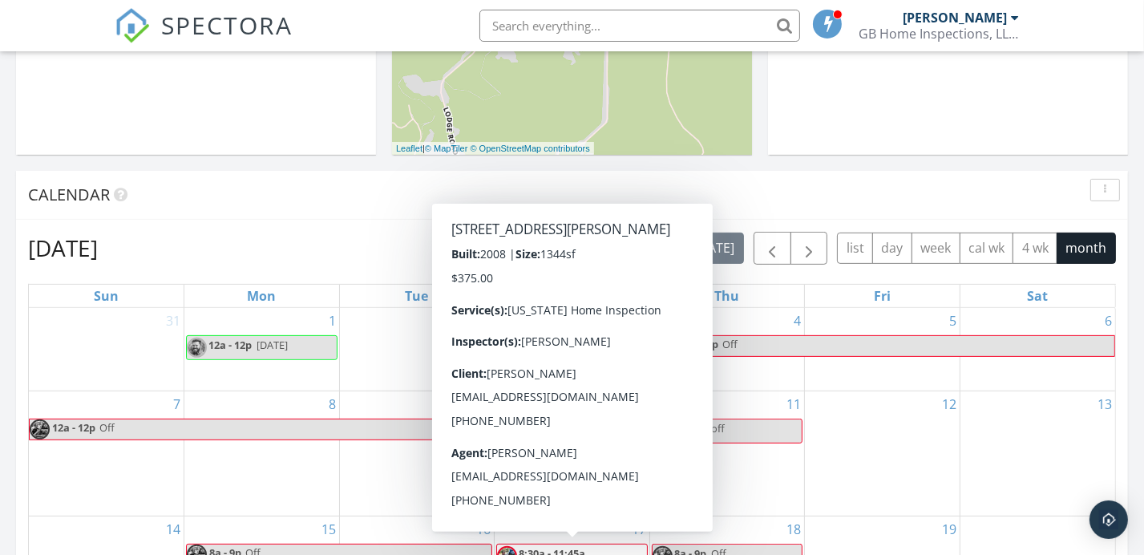
scroll to position [321, 0]
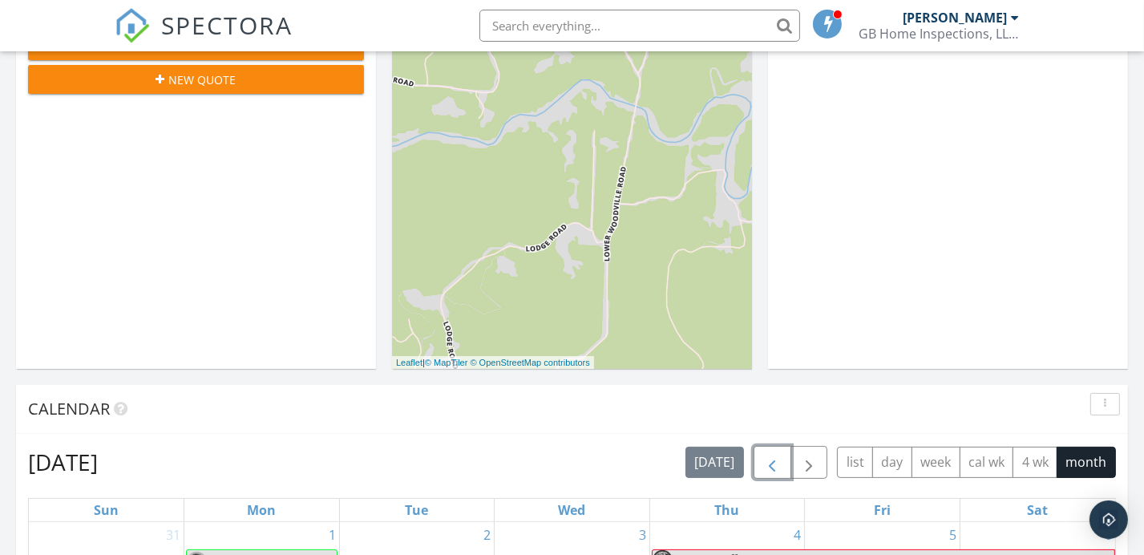
click at [769, 457] on span "button" at bounding box center [771, 462] width 19 height 19
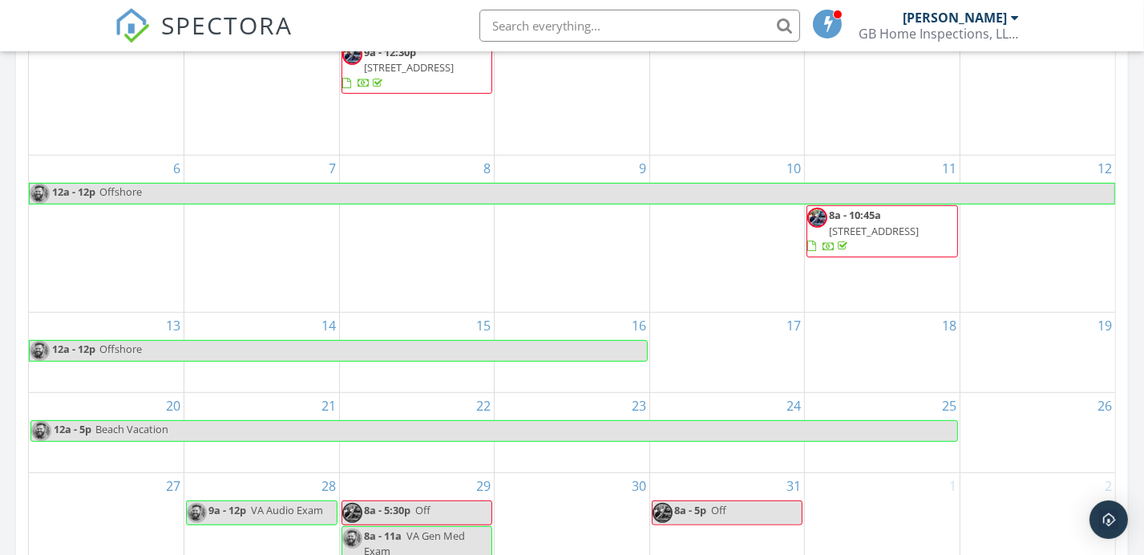
scroll to position [641, 0]
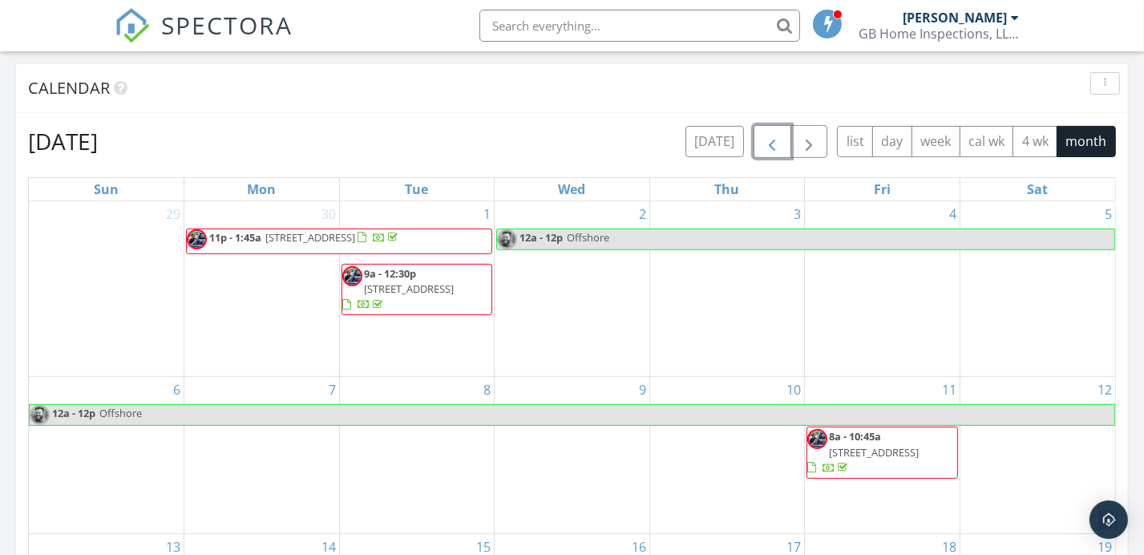
click at [769, 143] on span "button" at bounding box center [771, 141] width 19 height 19
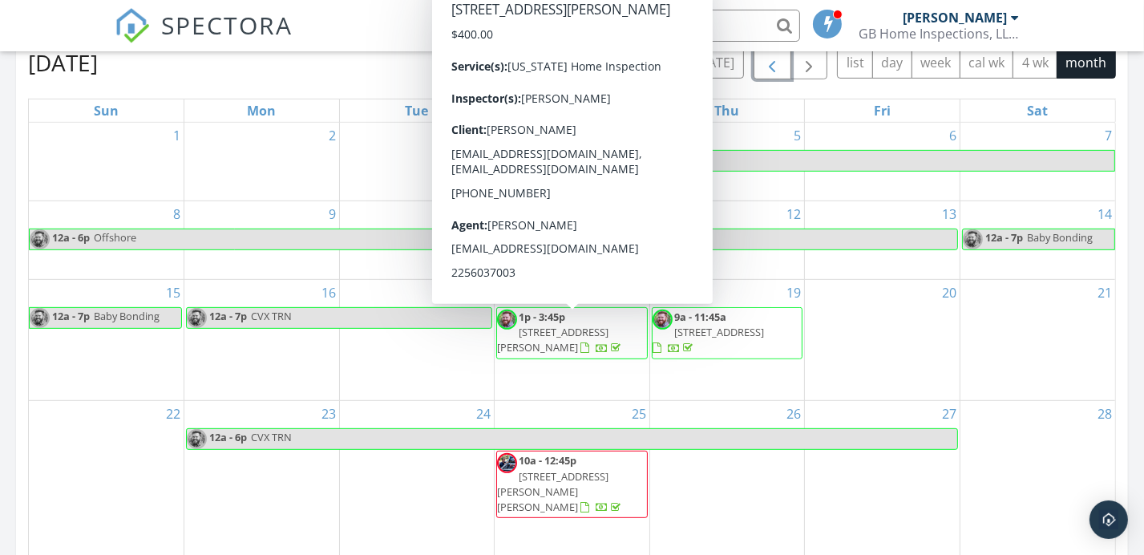
scroll to position [748, 0]
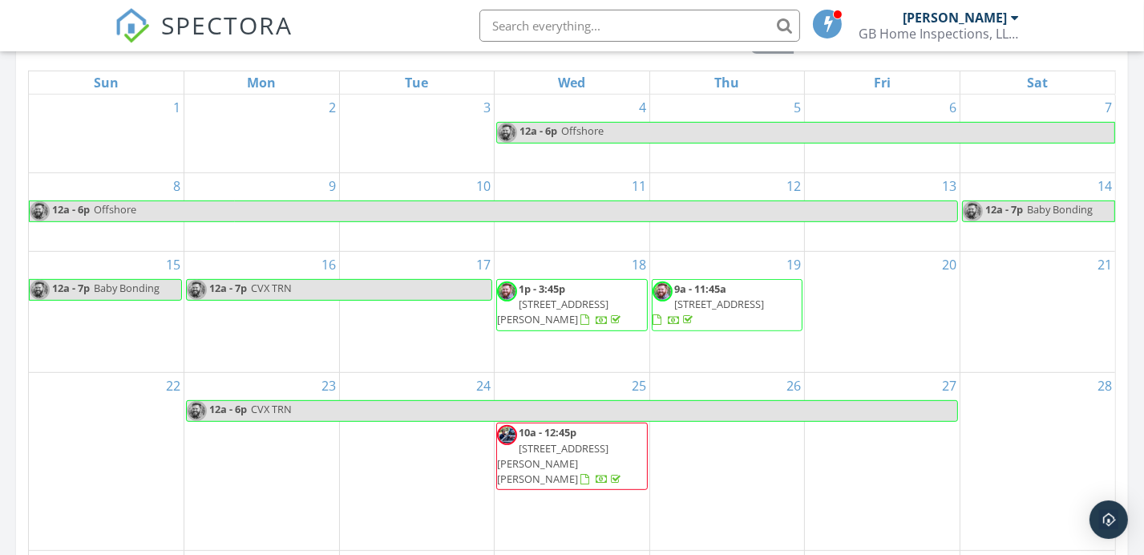
drag, startPoint x: 571, startPoint y: 428, endPoint x: 571, endPoint y: 459, distance: 31.3
click at [571, 459] on span "[STREET_ADDRESS][PERSON_NAME][PERSON_NAME]" at bounding box center [552, 463] width 111 height 45
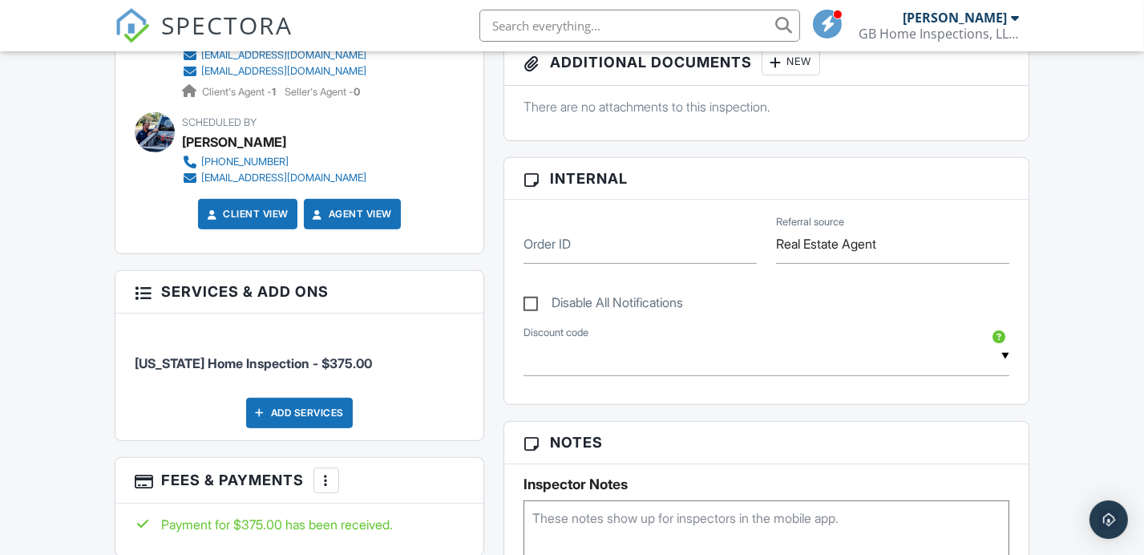
scroll to position [854, 0]
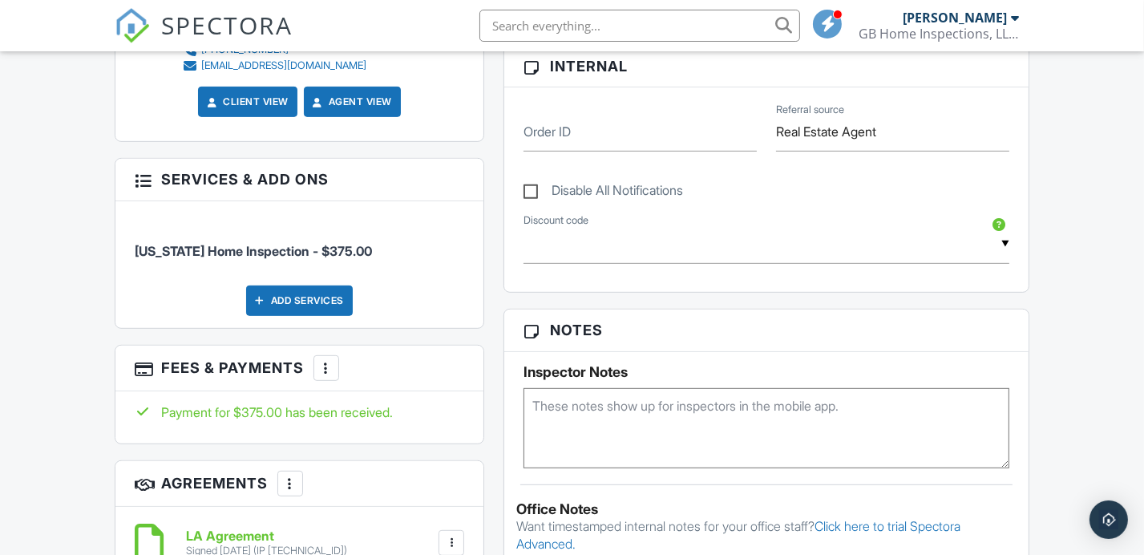
click at [334, 368] on div at bounding box center [326, 368] width 16 height 16
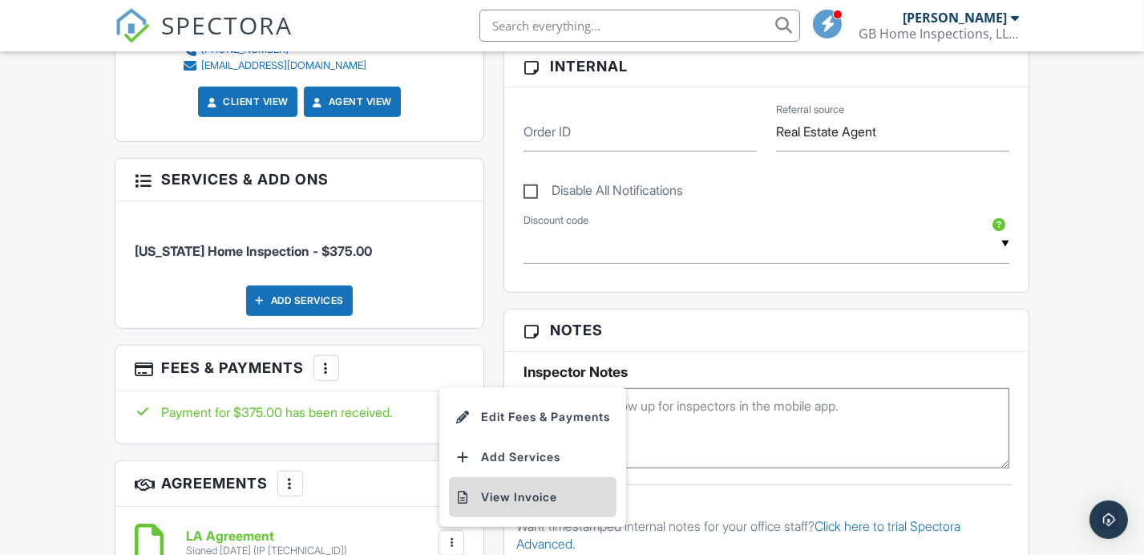
click at [495, 489] on li "View Invoice" at bounding box center [533, 497] width 168 height 40
